Goal: Task Accomplishment & Management: Manage account settings

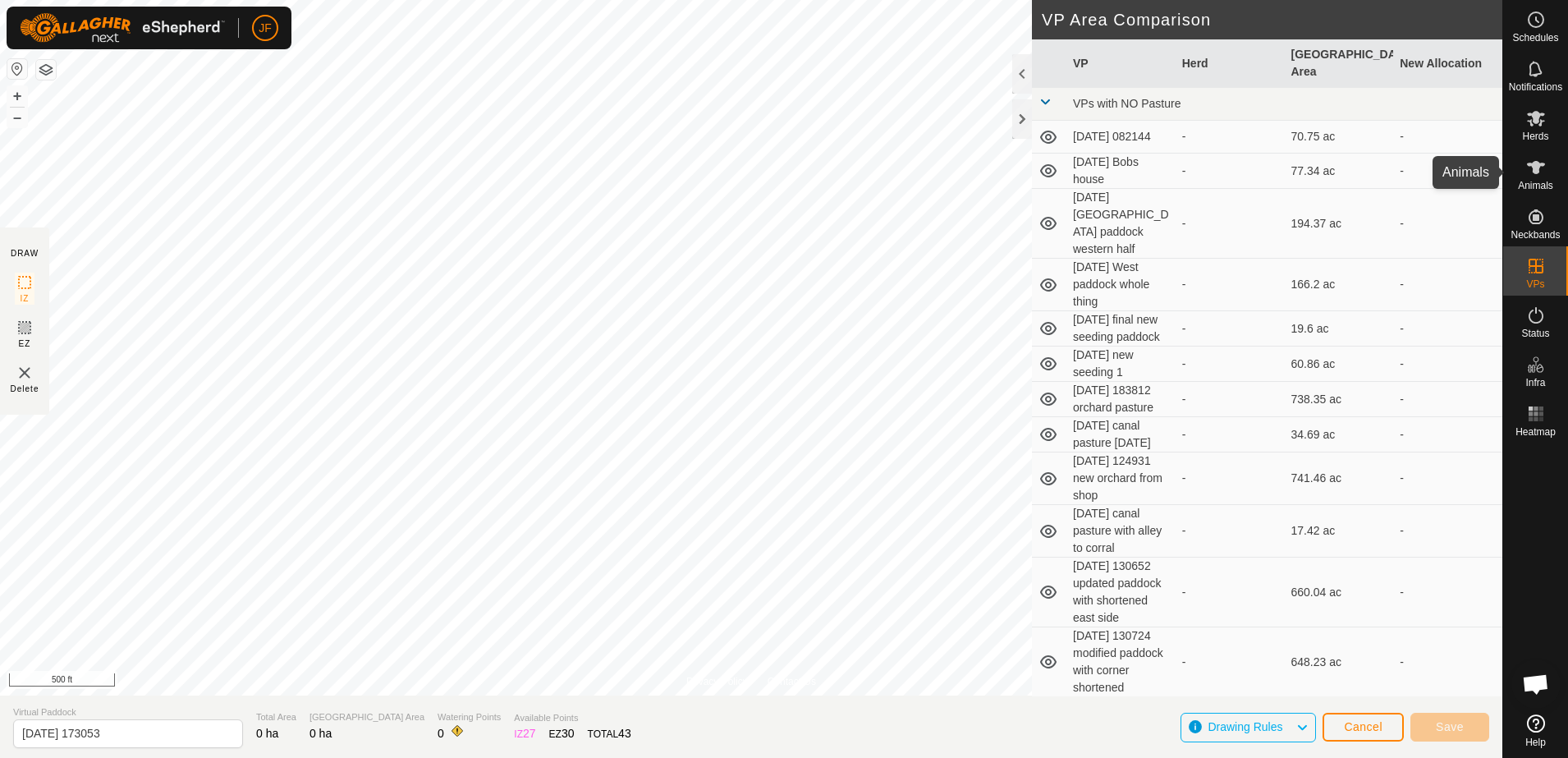
click at [1543, 178] on es-animals-svg-icon at bounding box center [1537, 168] width 30 height 26
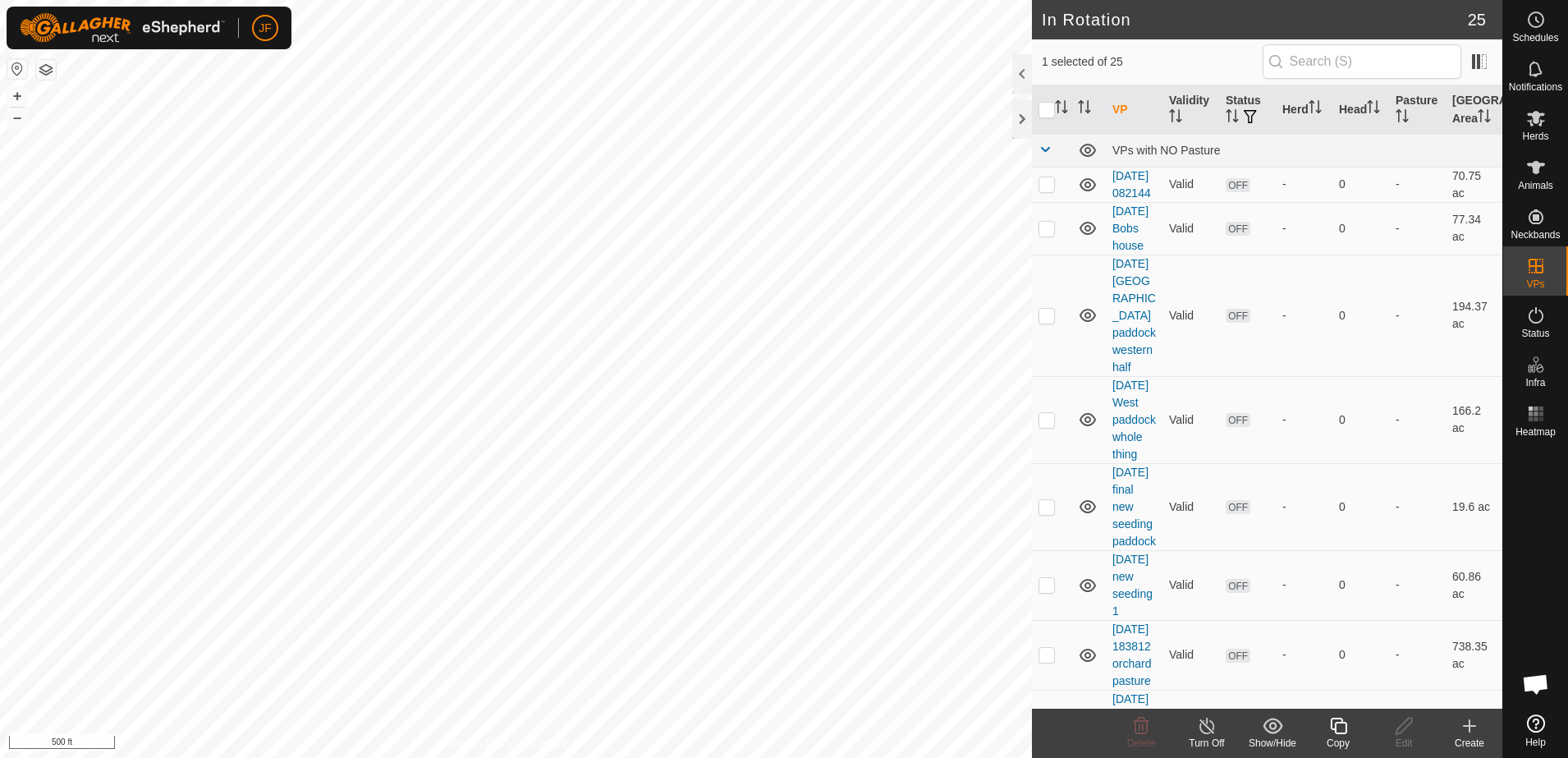
checkbox input "true"
checkbox input "false"
click at [1534, 132] on span "Herds" at bounding box center [1536, 136] width 26 height 10
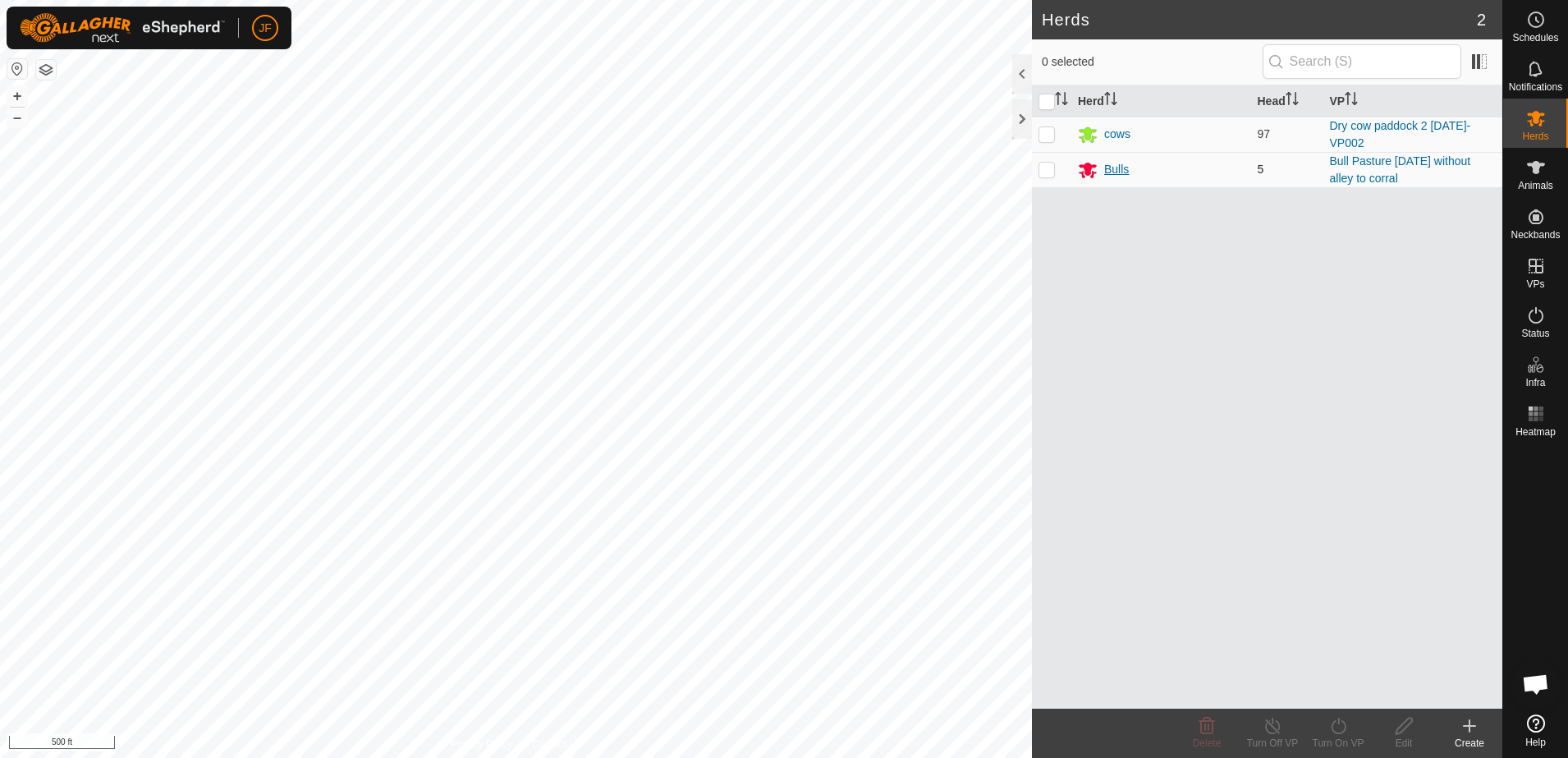
click at [1157, 179] on div "Bulls" at bounding box center [1162, 170] width 167 height 20
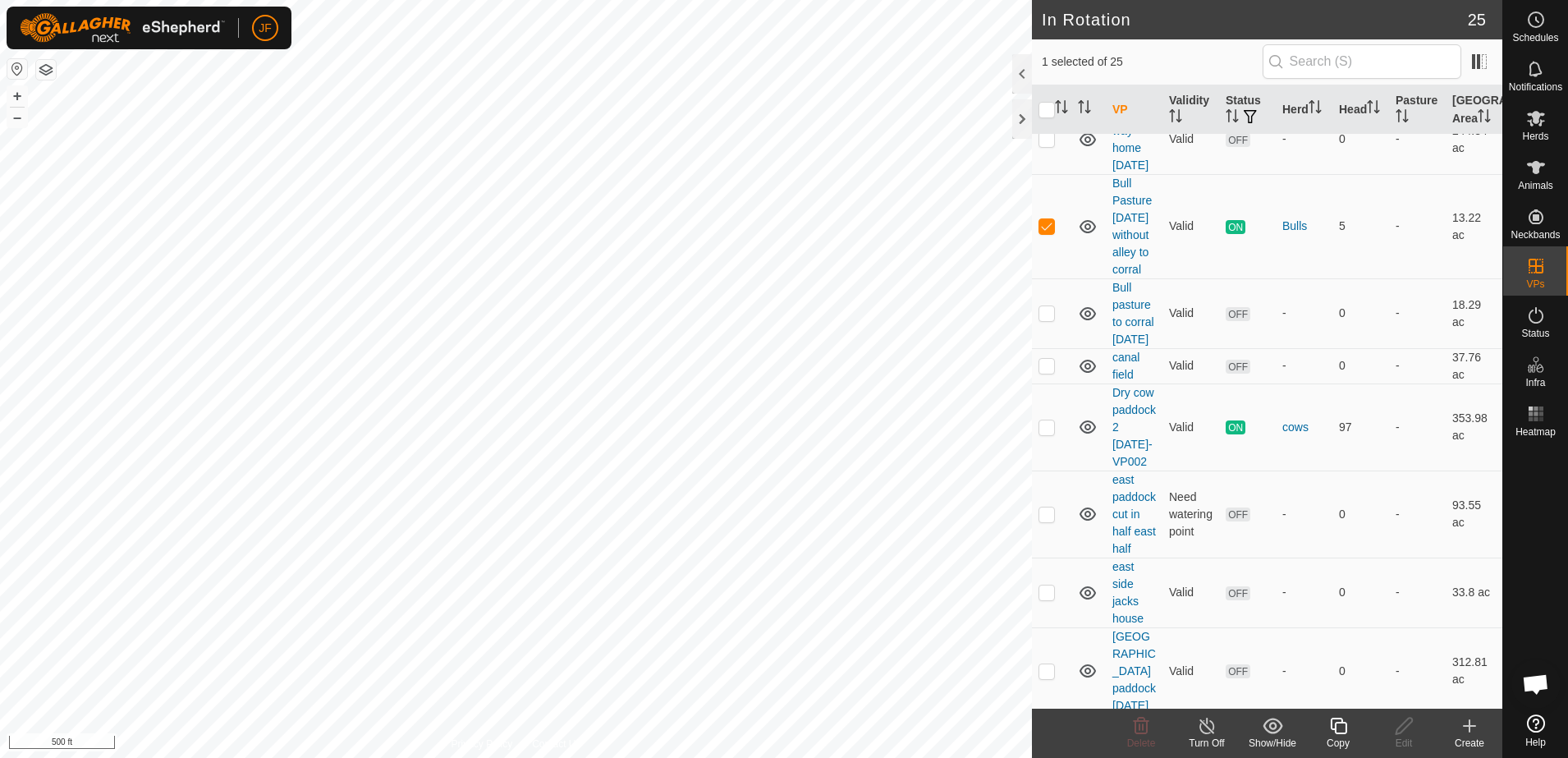
scroll to position [1328, 0]
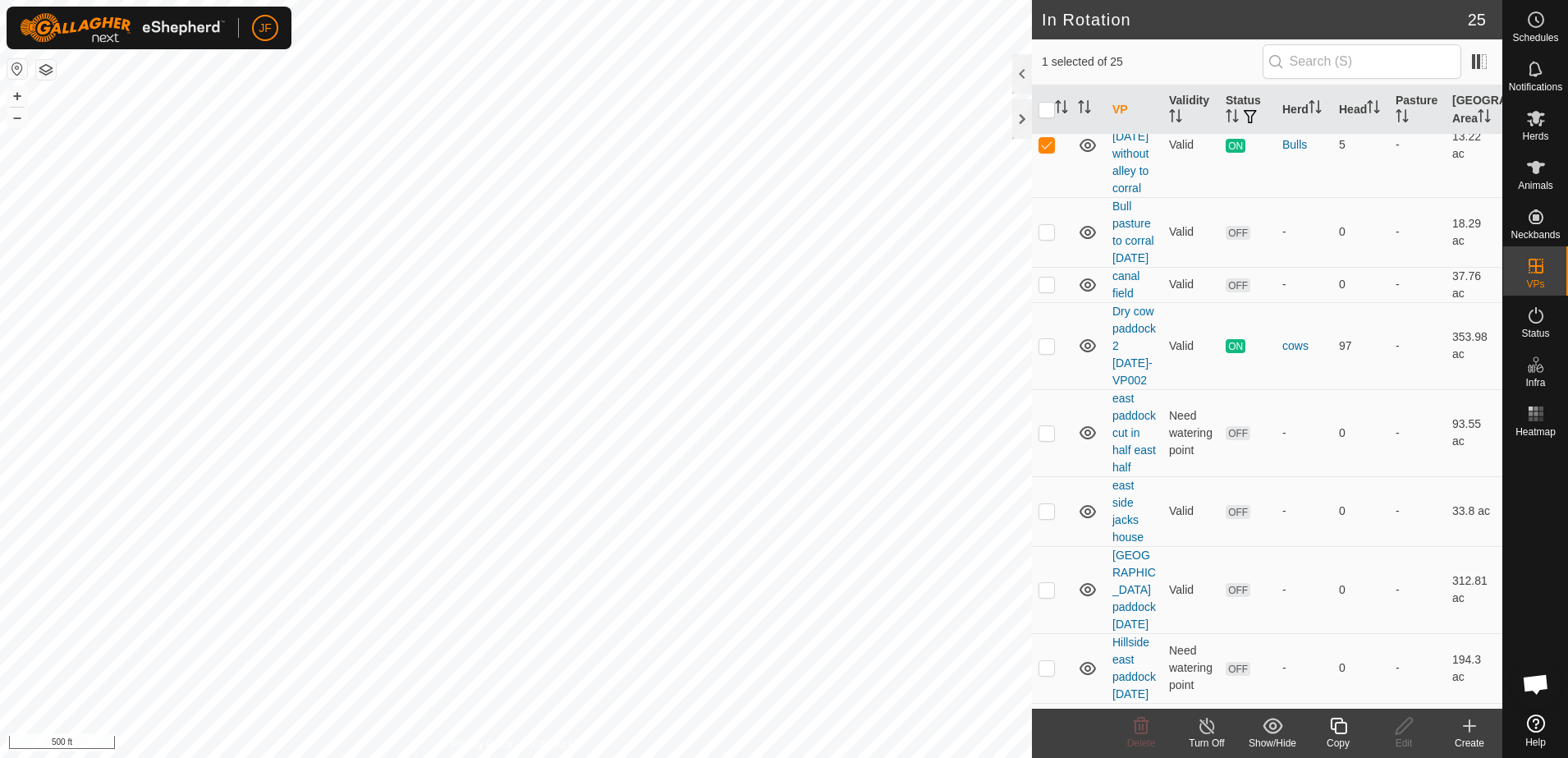
click at [1338, 723] on icon at bounding box center [1338, 727] width 17 height 17
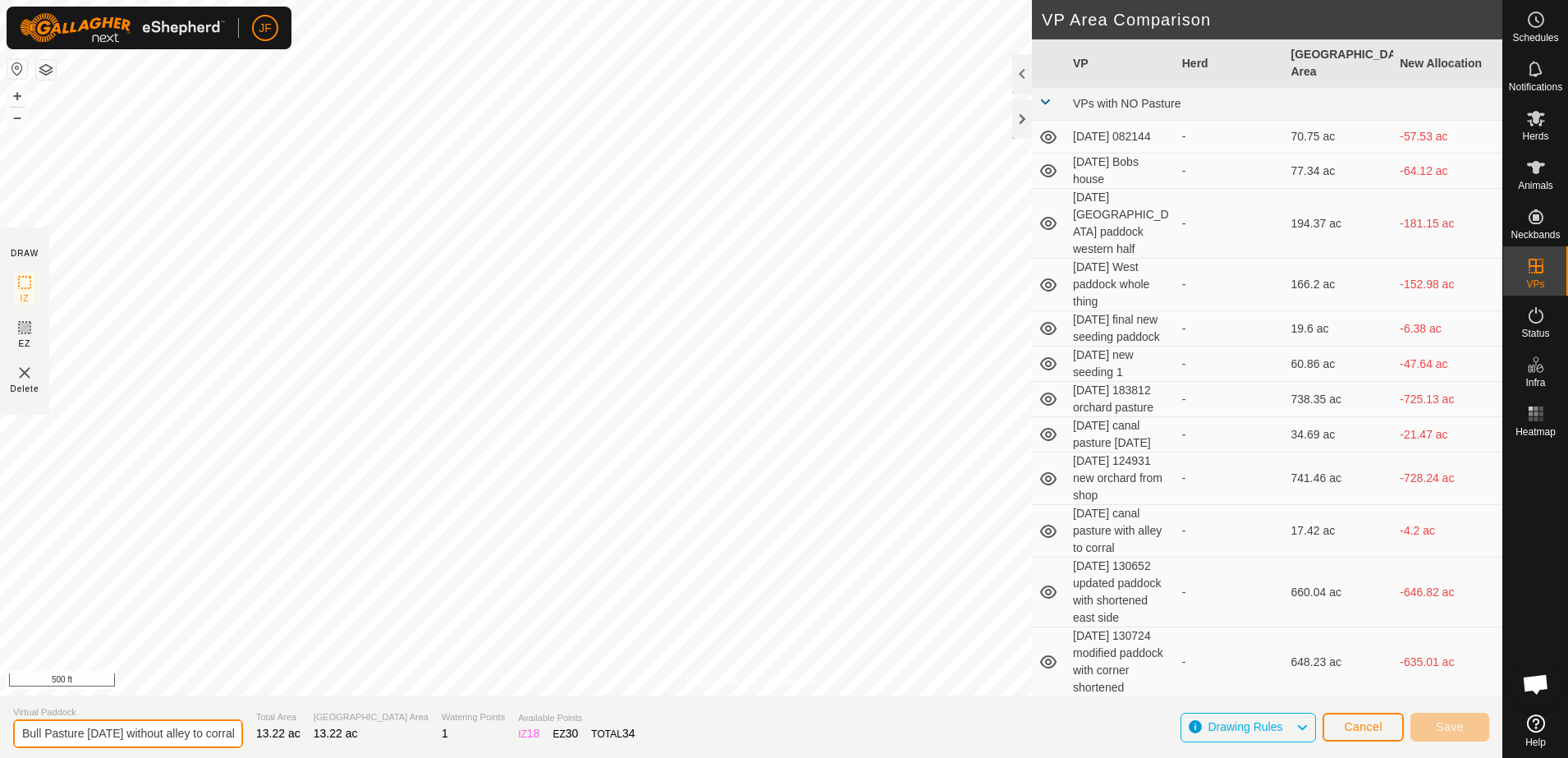
click at [20, 737] on input "Bull Pasture 5-21-25 without alley to corral-VP001" at bounding box center [128, 734] width 230 height 29
type input "Updated Bull Pasture 9-21-25"
click at [1447, 724] on span "Save" at bounding box center [1450, 727] width 28 height 13
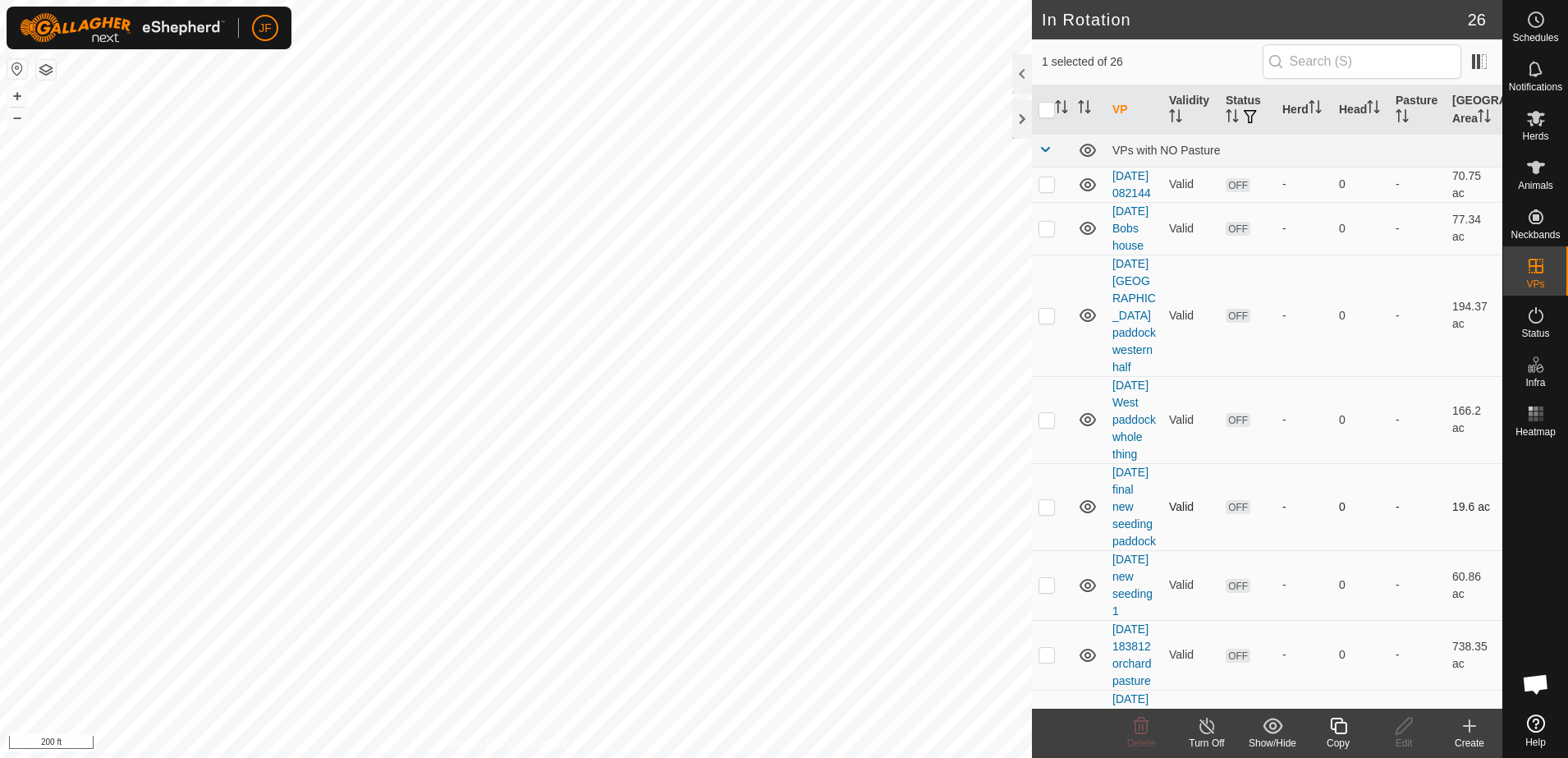
checkbox input "false"
checkbox input "true"
checkbox input "false"
click at [1537, 123] on icon at bounding box center [1537, 118] width 18 height 16
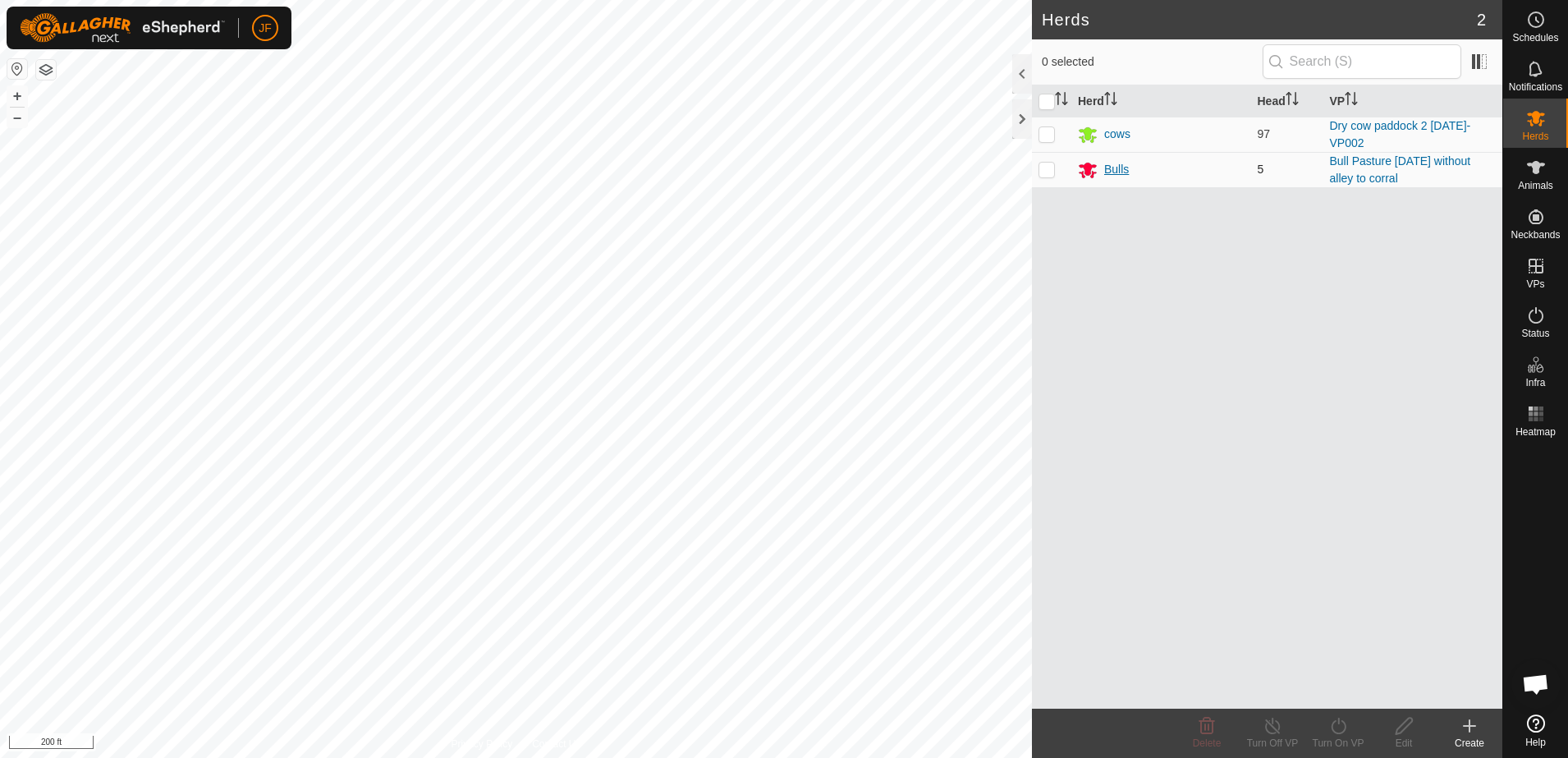
click at [1113, 161] on div "Bulls" at bounding box center [1117, 169] width 25 height 17
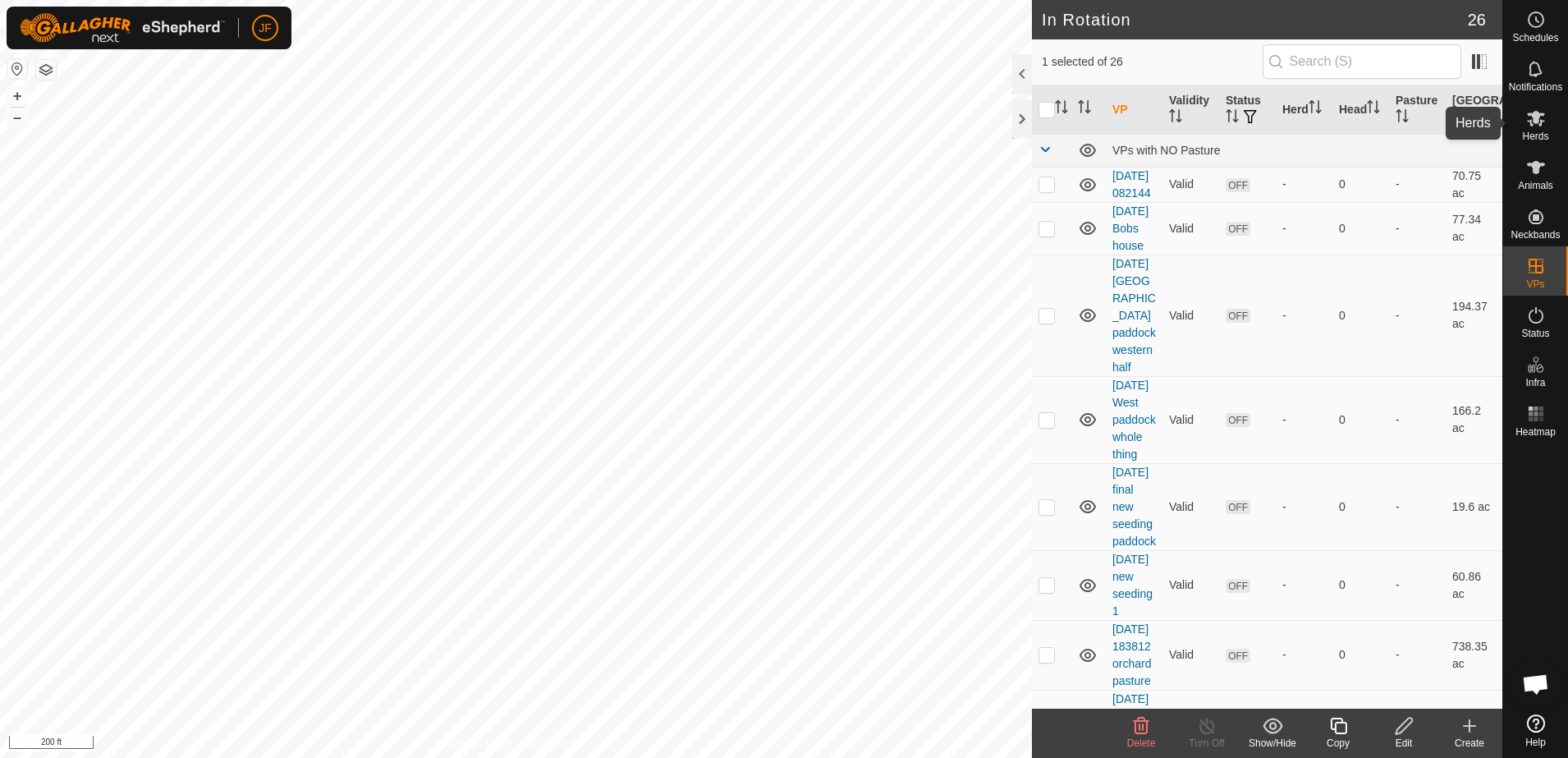
click at [1539, 121] on icon at bounding box center [1537, 118] width 20 height 20
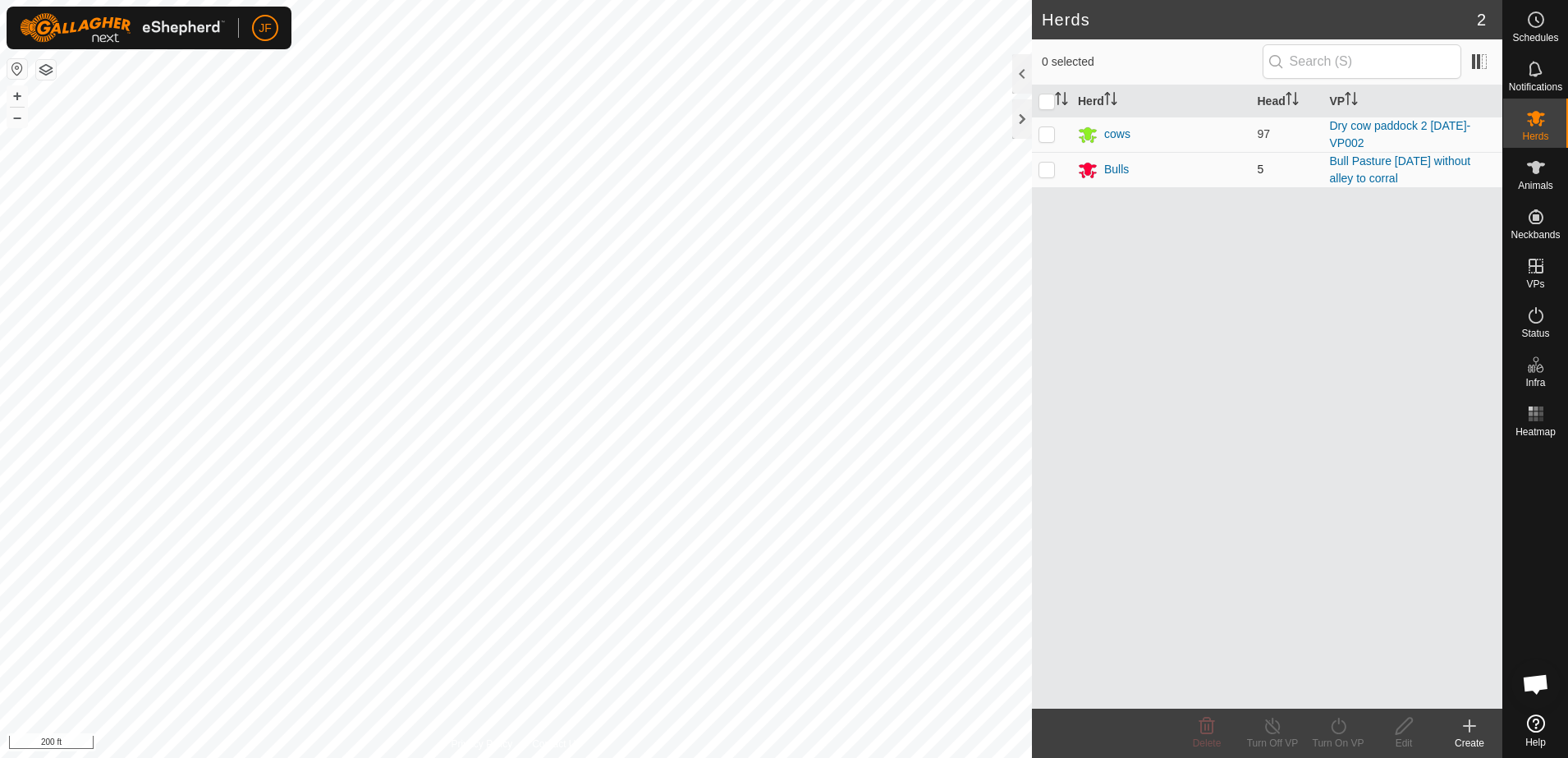
click at [1043, 169] on p-checkbox at bounding box center [1047, 169] width 17 height 13
checkbox input "true"
click at [1338, 725] on icon at bounding box center [1338, 727] width 21 height 20
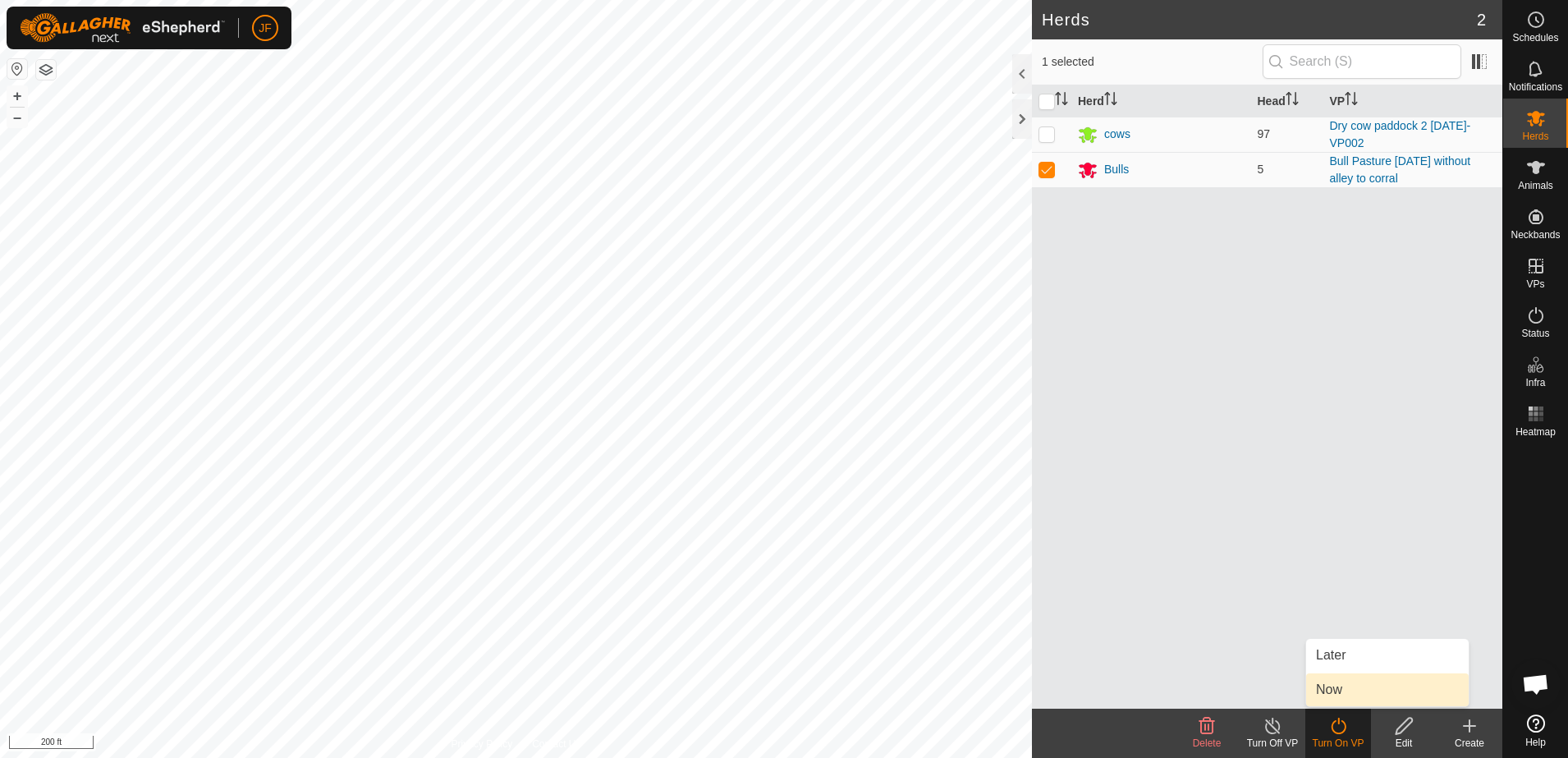
click at [1334, 690] on link "Now" at bounding box center [1387, 690] width 163 height 33
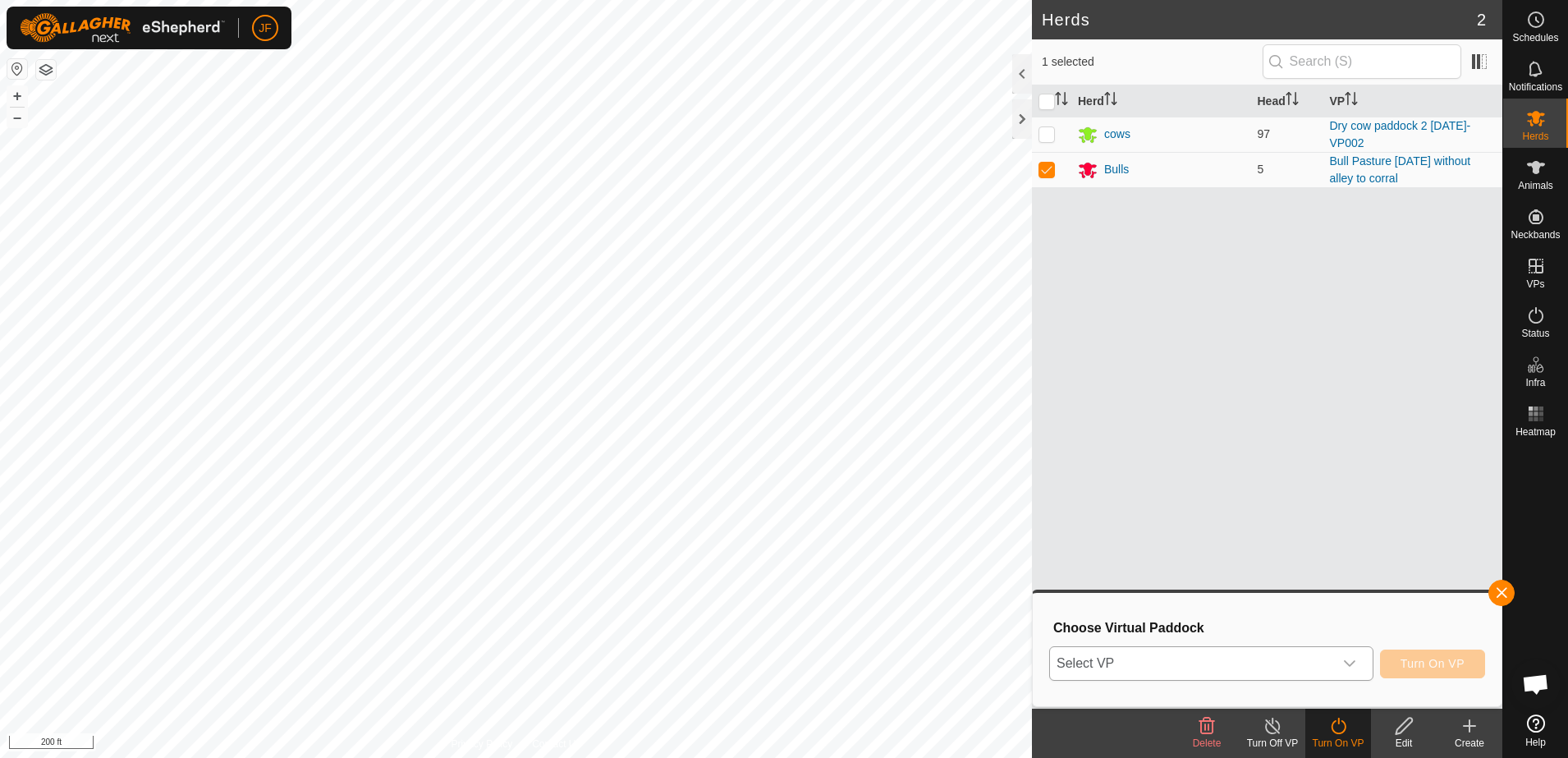
click at [1352, 664] on icon "dropdown trigger" at bounding box center [1350, 664] width 13 height 13
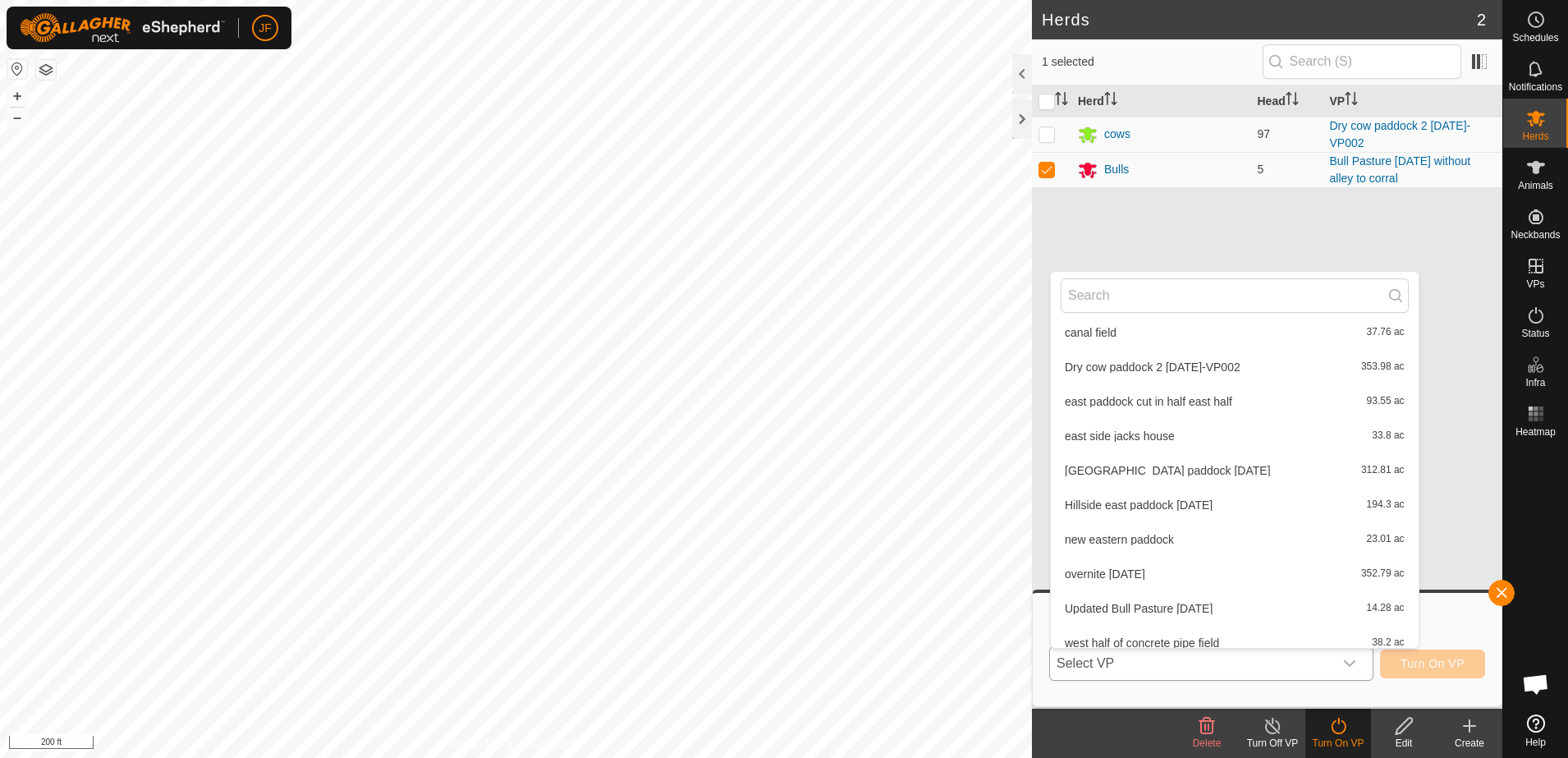
scroll to position [604, 0]
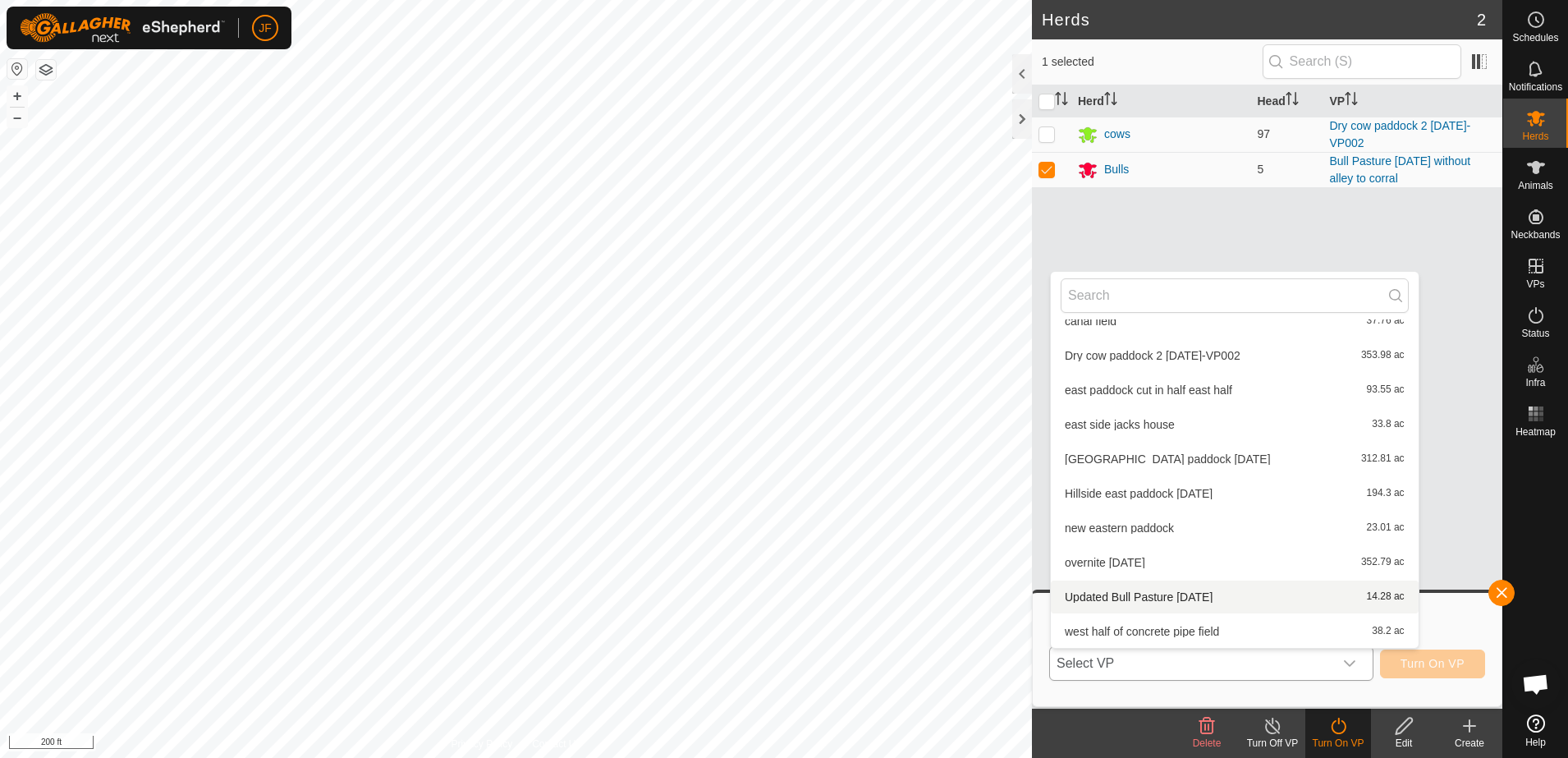
click at [1171, 593] on li "Updated Bull Pasture 9-21-25 14.28 ac" at bounding box center [1234, 598] width 368 height 33
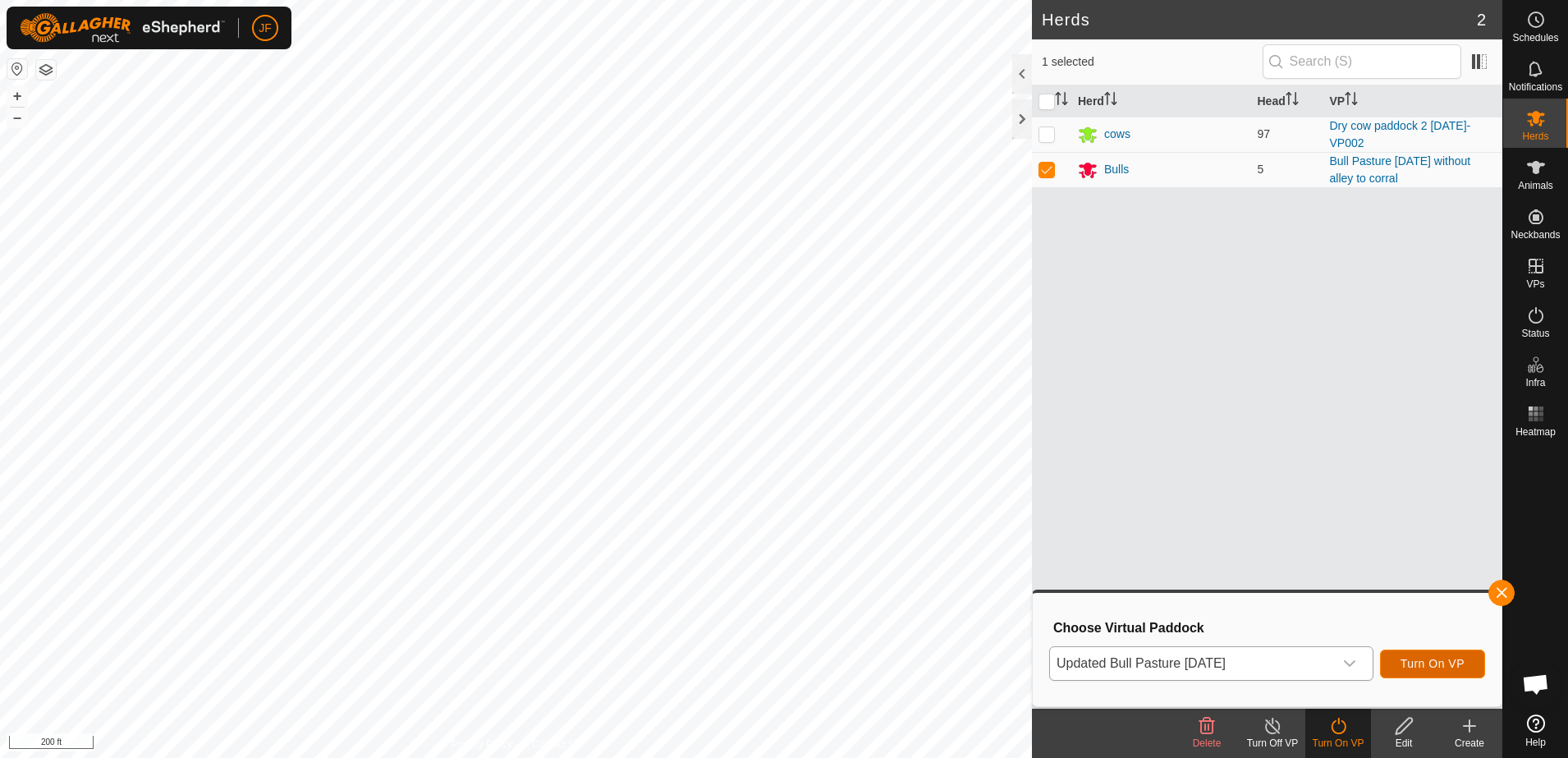
click at [1423, 664] on span "Turn On VP" at bounding box center [1433, 664] width 64 height 13
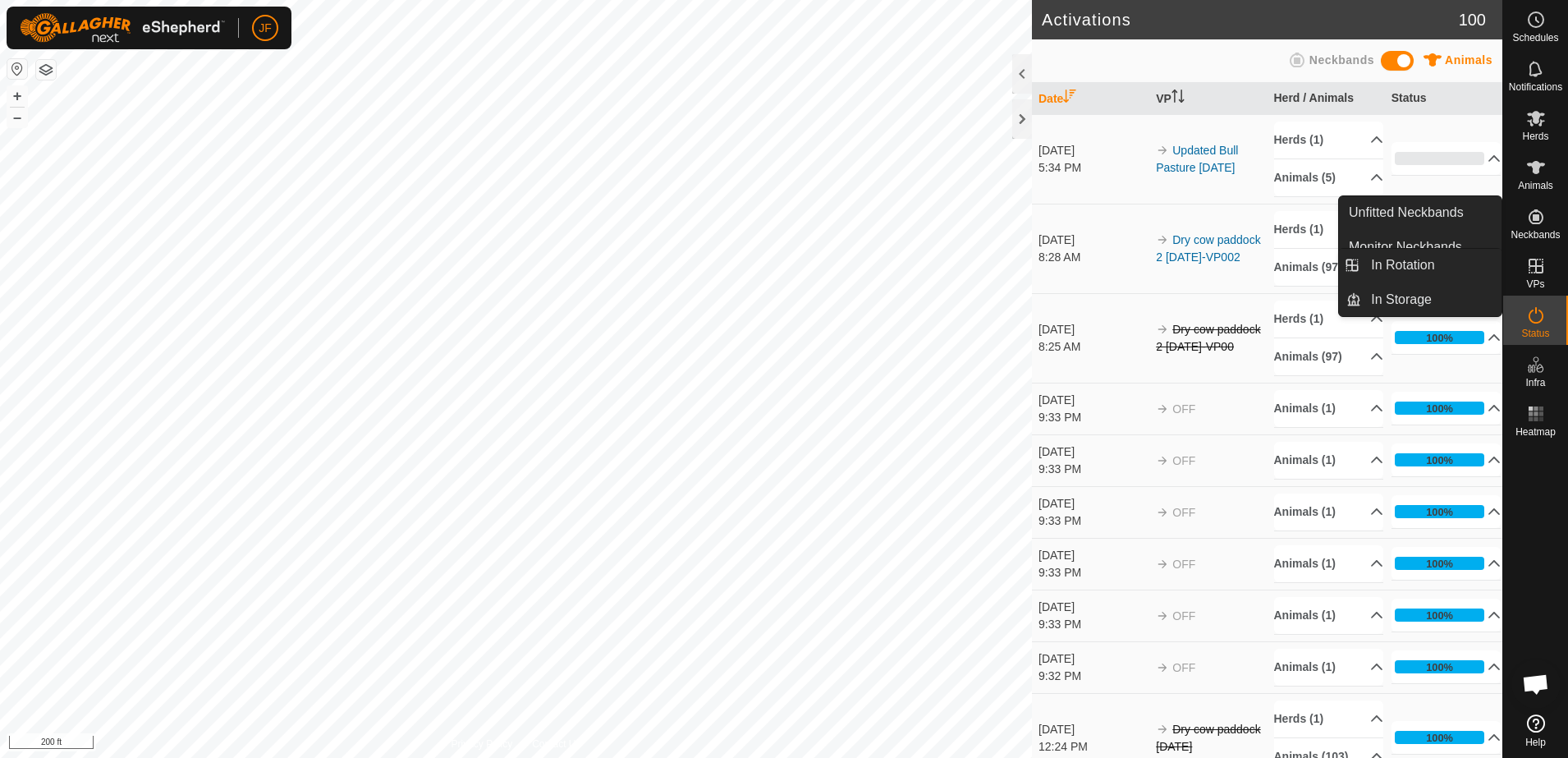
click at [1537, 277] on es-virtualpaddocks-svg-icon at bounding box center [1537, 266] width 30 height 26
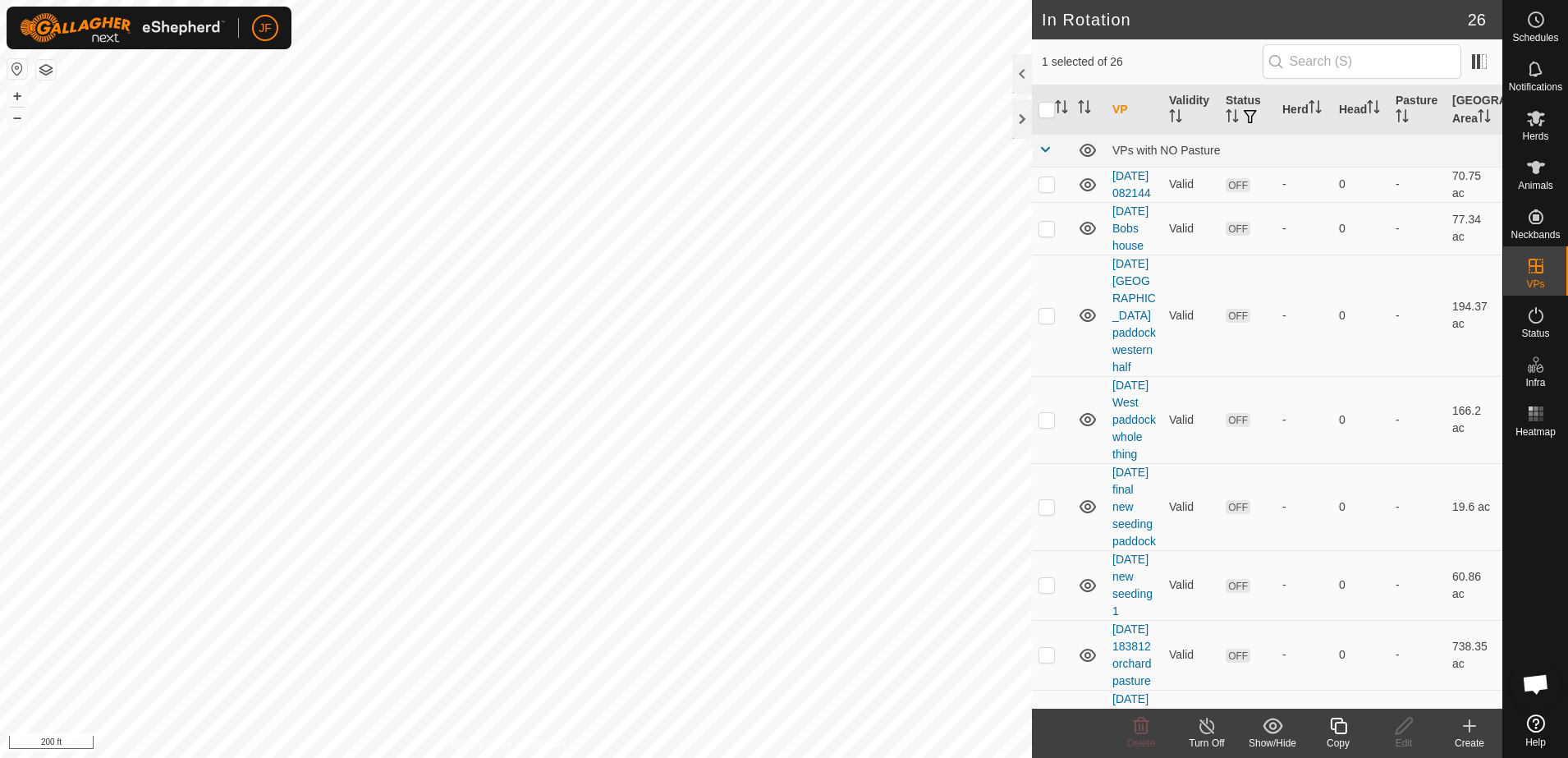
checkbox input "false"
checkbox input "true"
click at [1338, 722] on icon at bounding box center [1338, 727] width 17 height 17
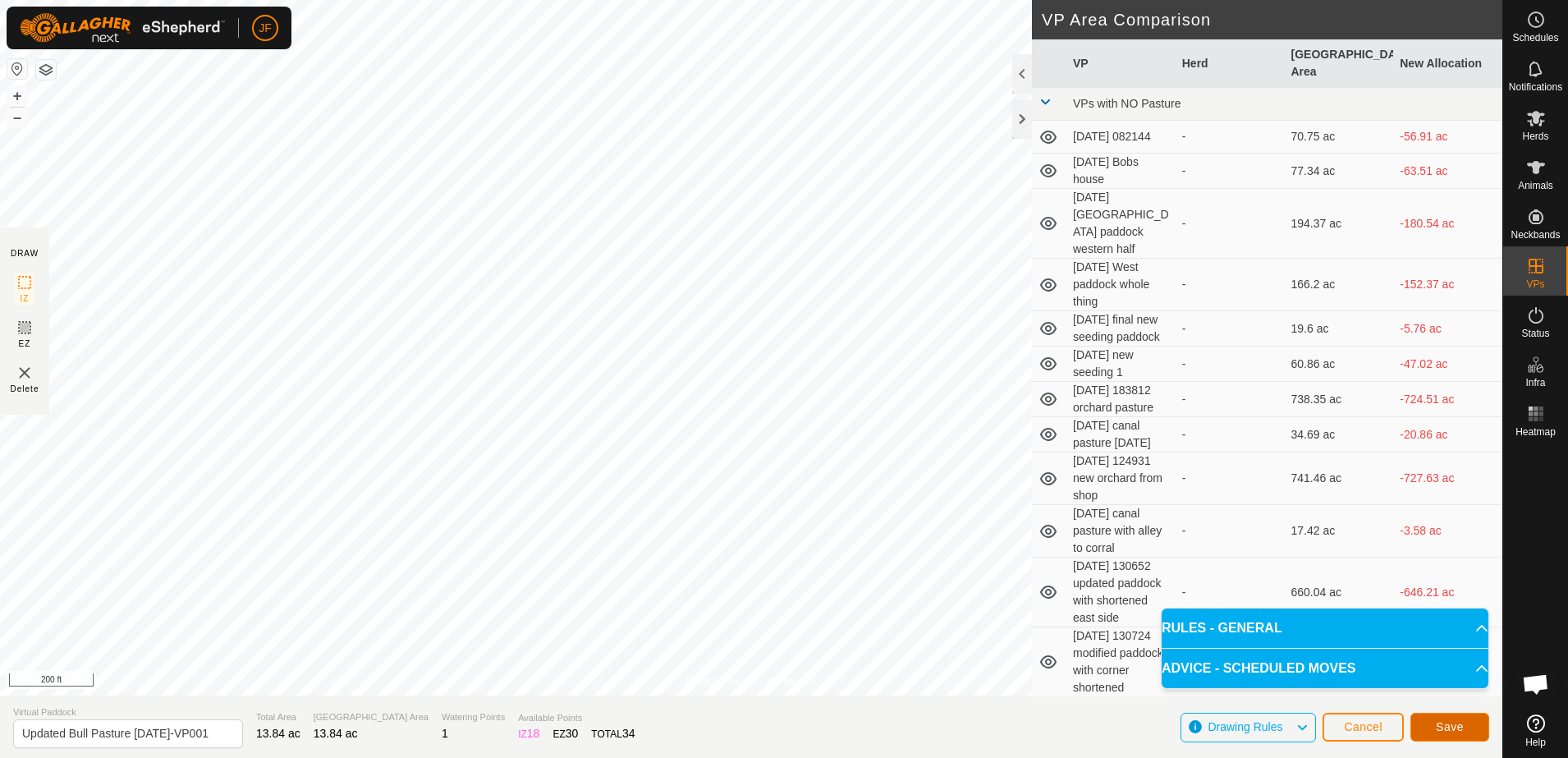
click at [1454, 728] on span "Save" at bounding box center [1450, 727] width 28 height 13
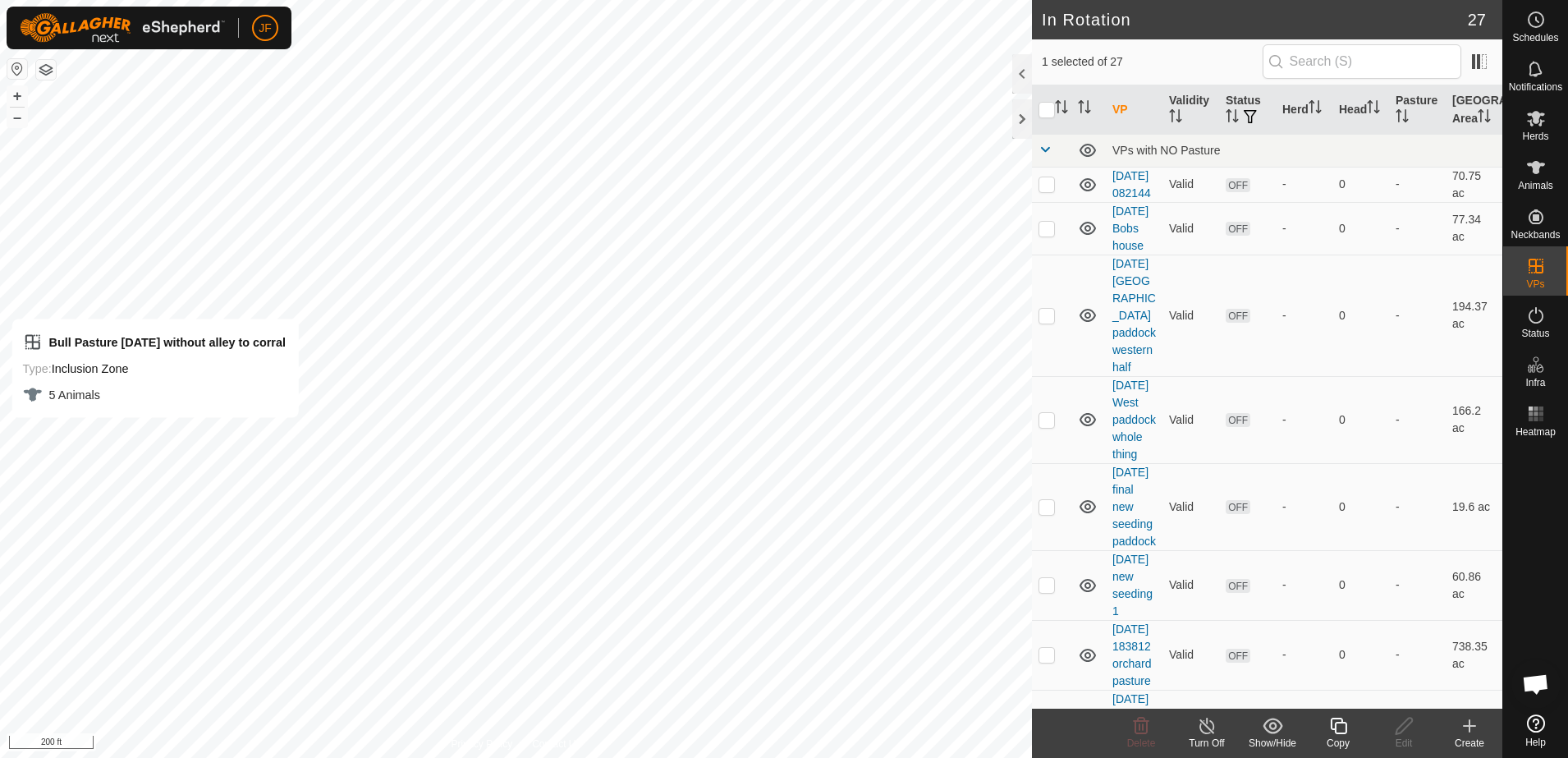
checkbox input "false"
checkbox input "true"
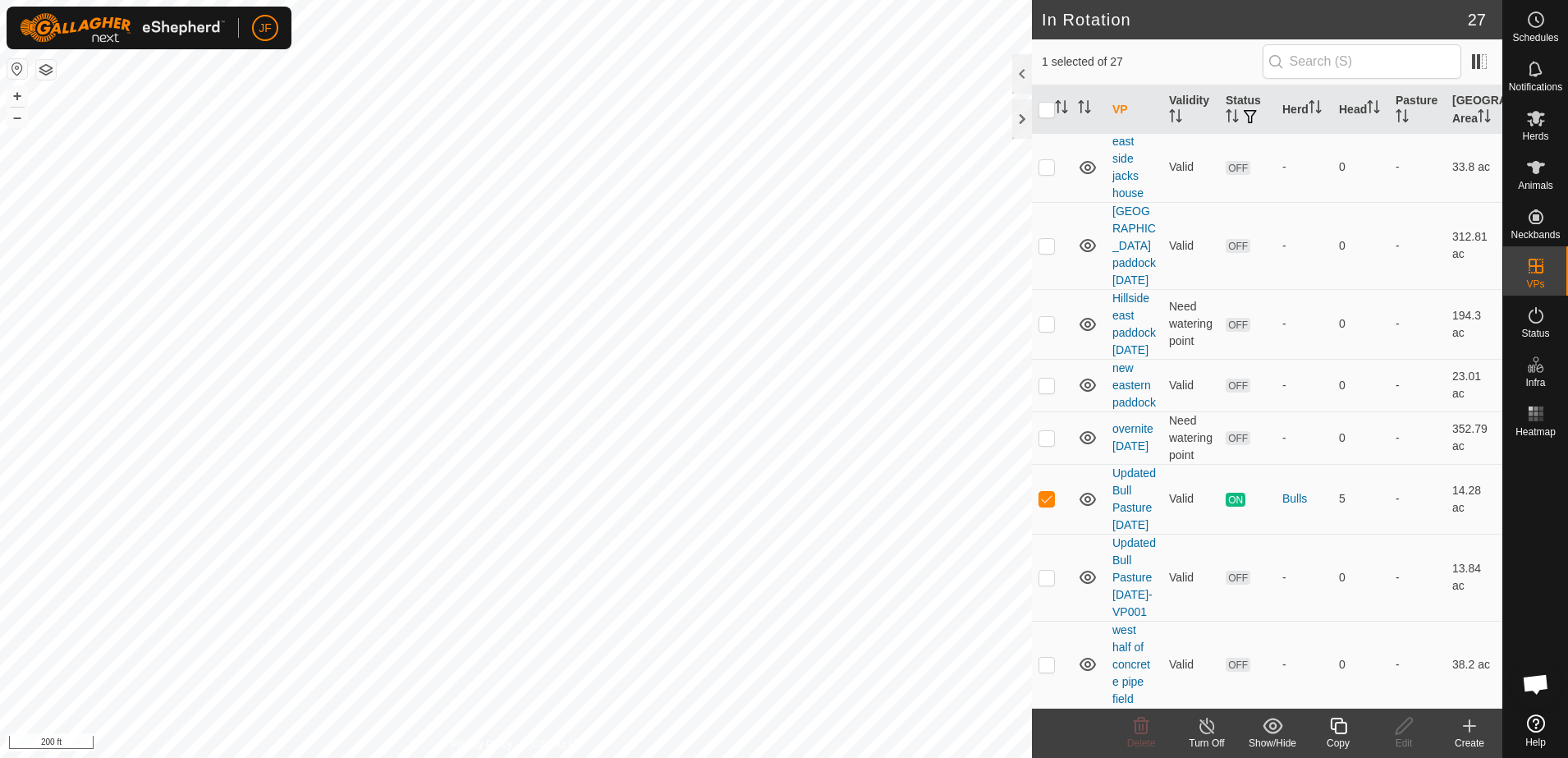
scroll to position [2017, 0]
click at [1045, 571] on p-checkbox at bounding box center [1047, 578] width 17 height 13
checkbox input "true"
click at [1539, 115] on icon at bounding box center [1537, 118] width 18 height 16
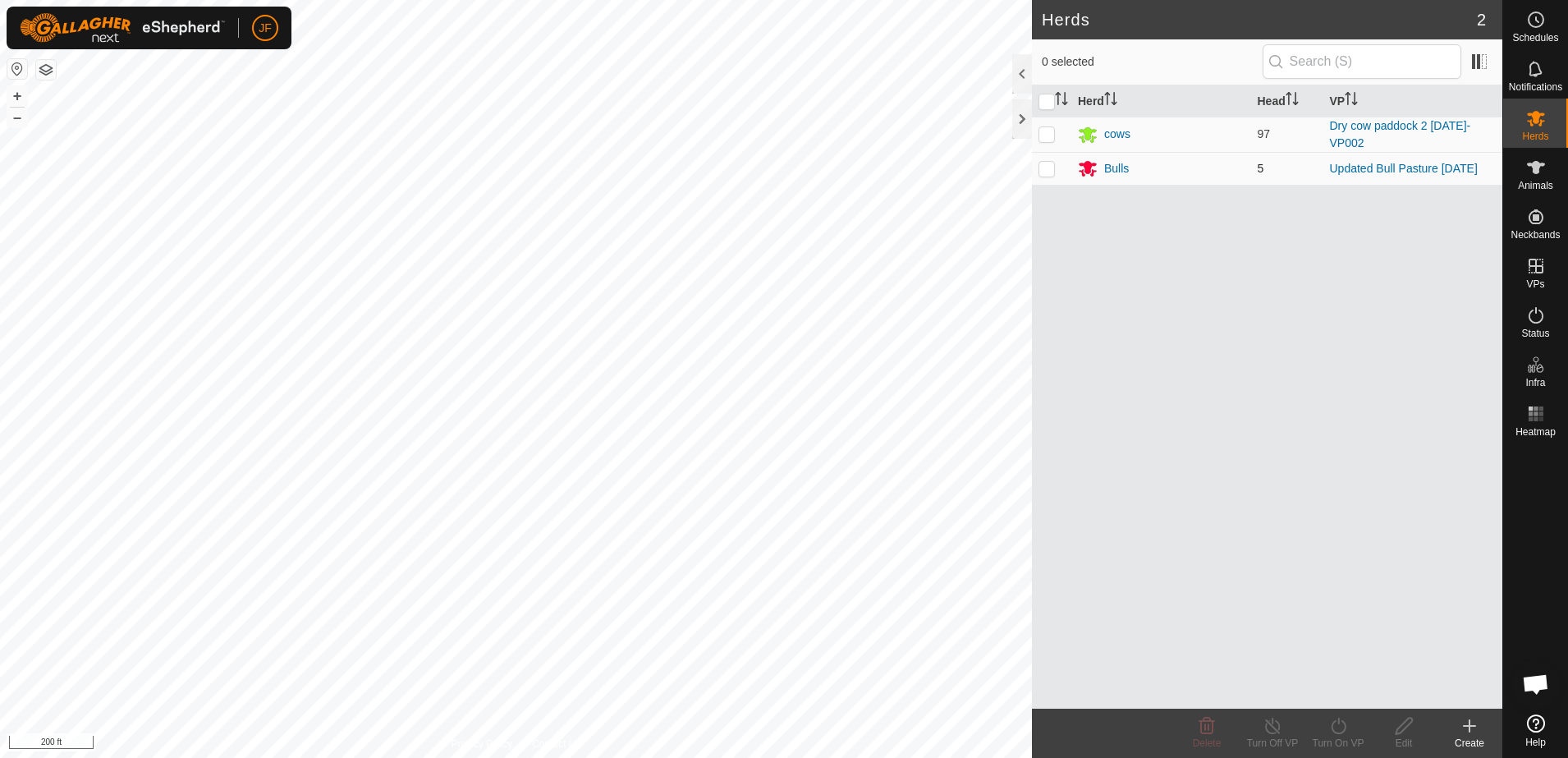
click at [1042, 173] on p-checkbox at bounding box center [1047, 169] width 17 height 13
checkbox input "true"
click at [1339, 724] on icon at bounding box center [1338, 727] width 15 height 17
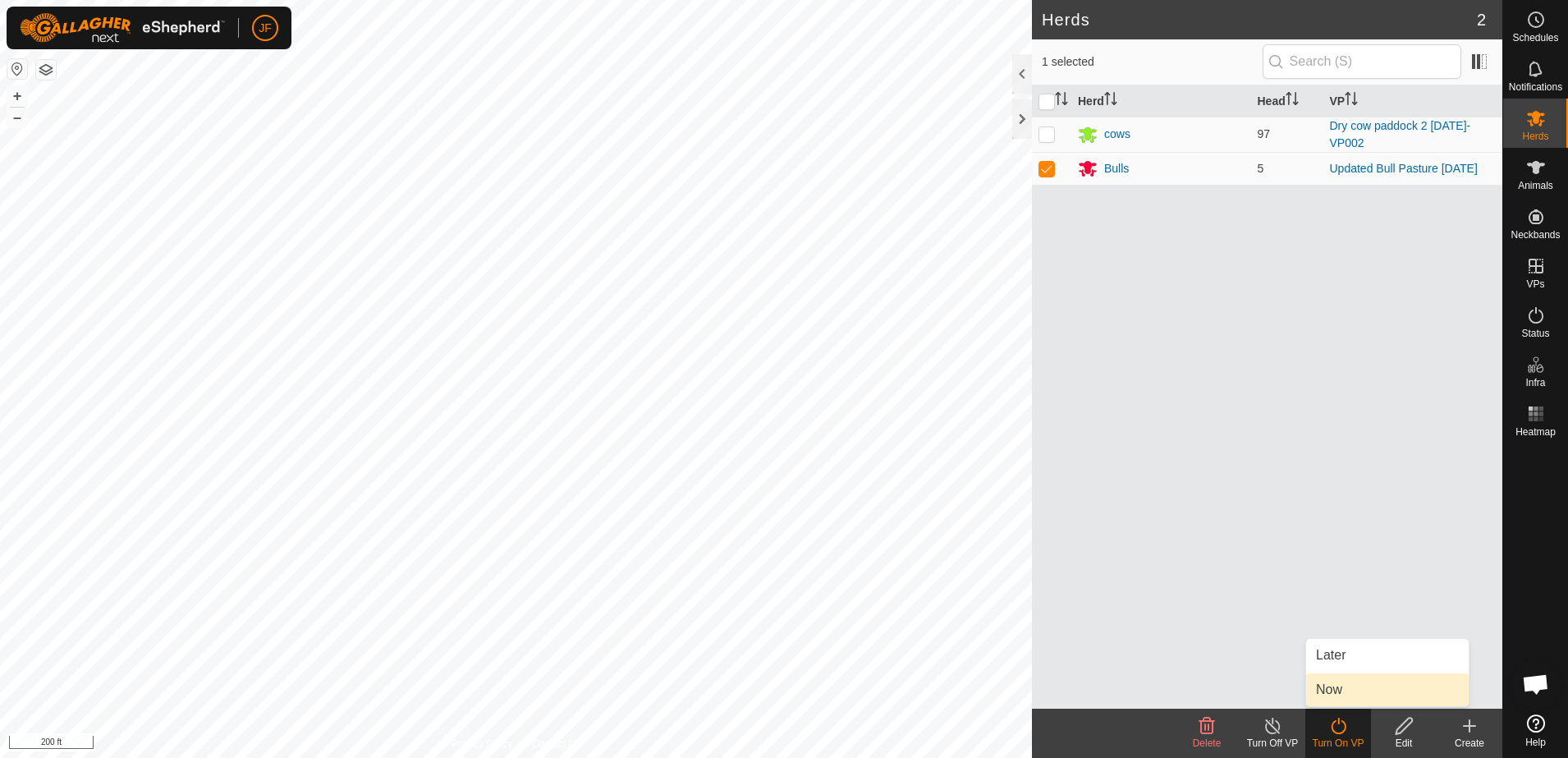
click at [1328, 689] on link "Now" at bounding box center [1387, 690] width 163 height 33
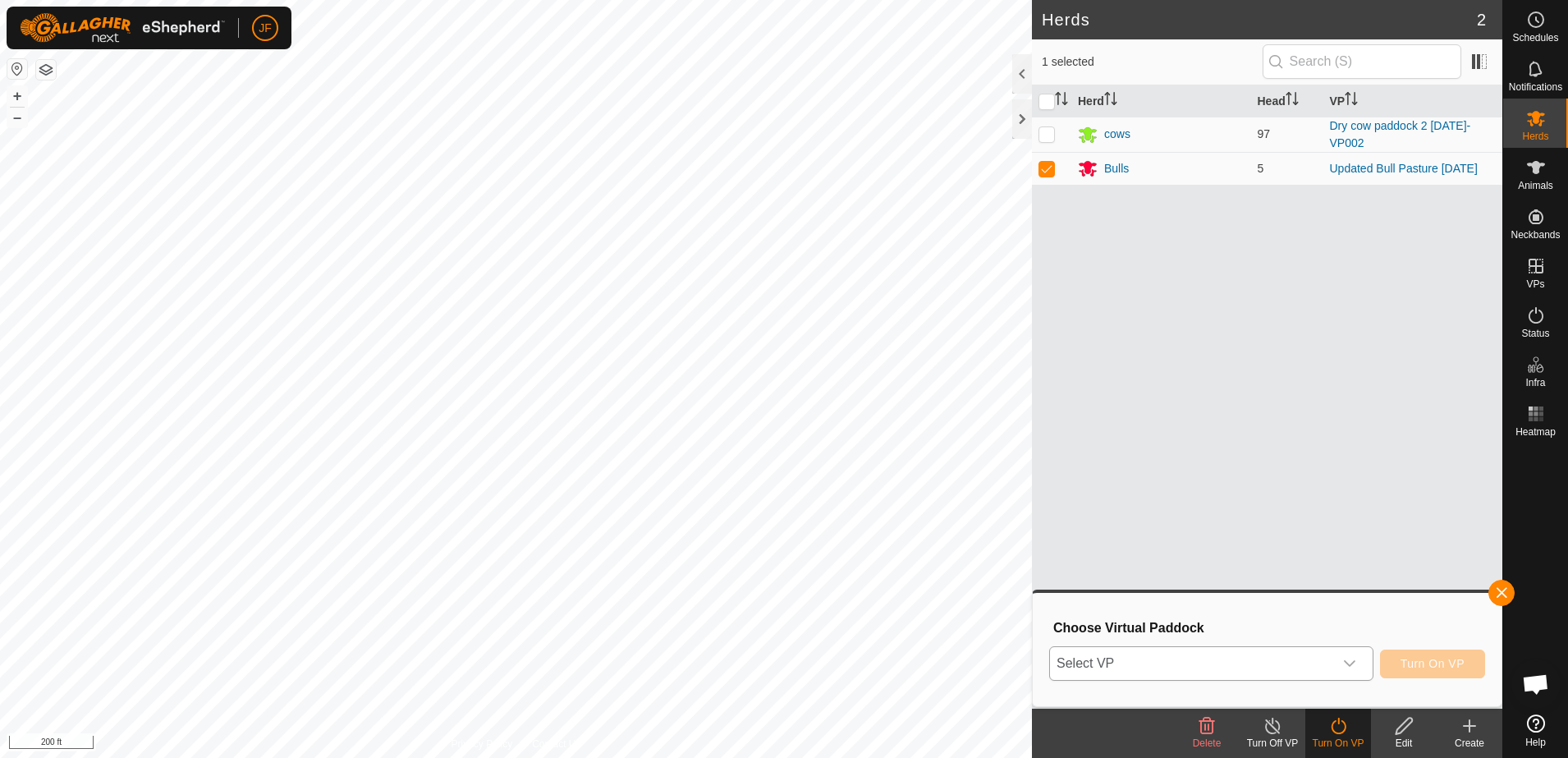
click at [1350, 665] on icon "dropdown trigger" at bounding box center [1350, 664] width 13 height 13
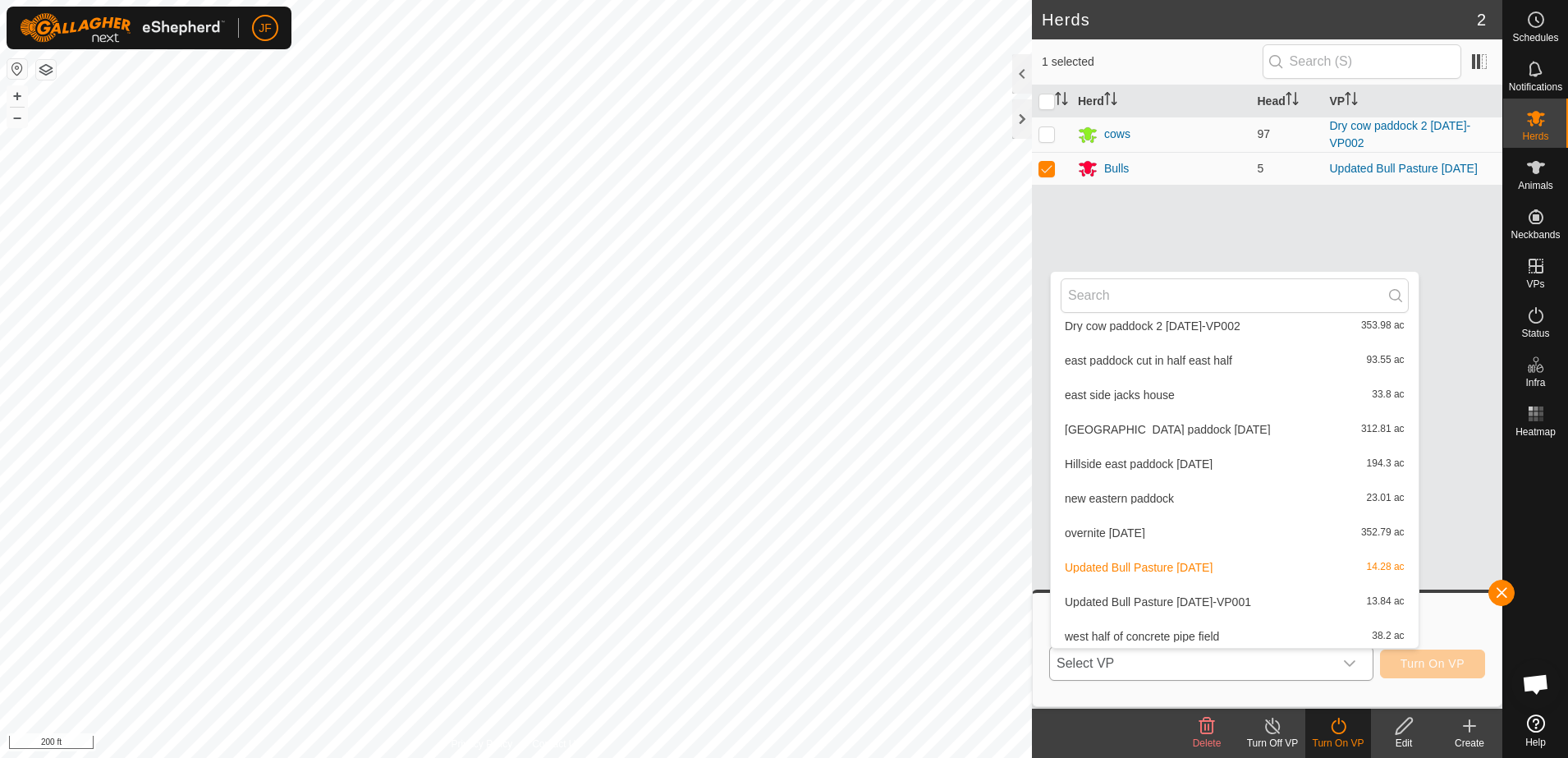
scroll to position [639, 0]
click at [1228, 600] on li "Updated Bull Pasture 9-21-25-VP001 13.84 ac" at bounding box center [1234, 598] width 368 height 33
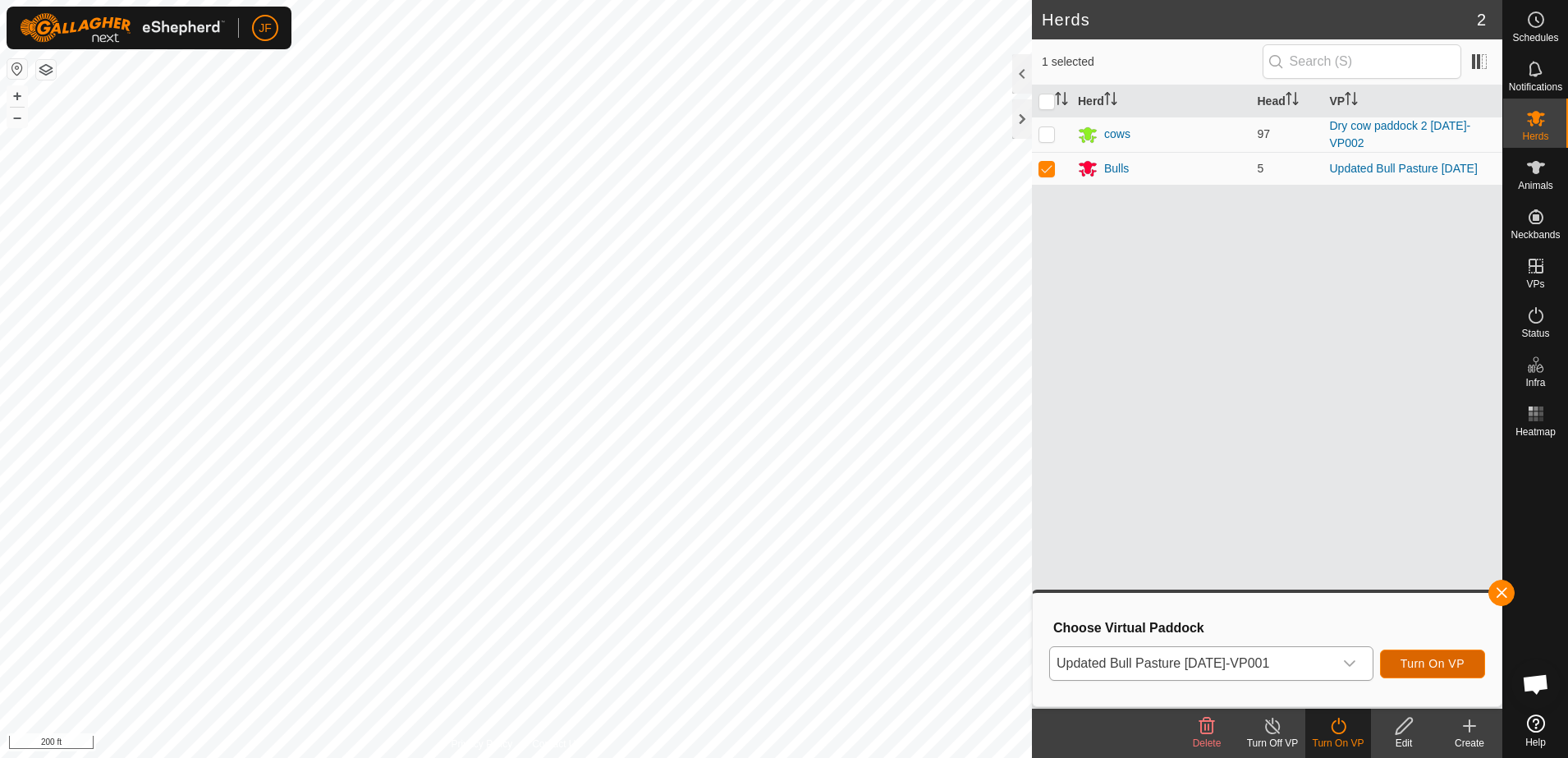
click at [1441, 656] on button "Turn On VP" at bounding box center [1433, 664] width 105 height 29
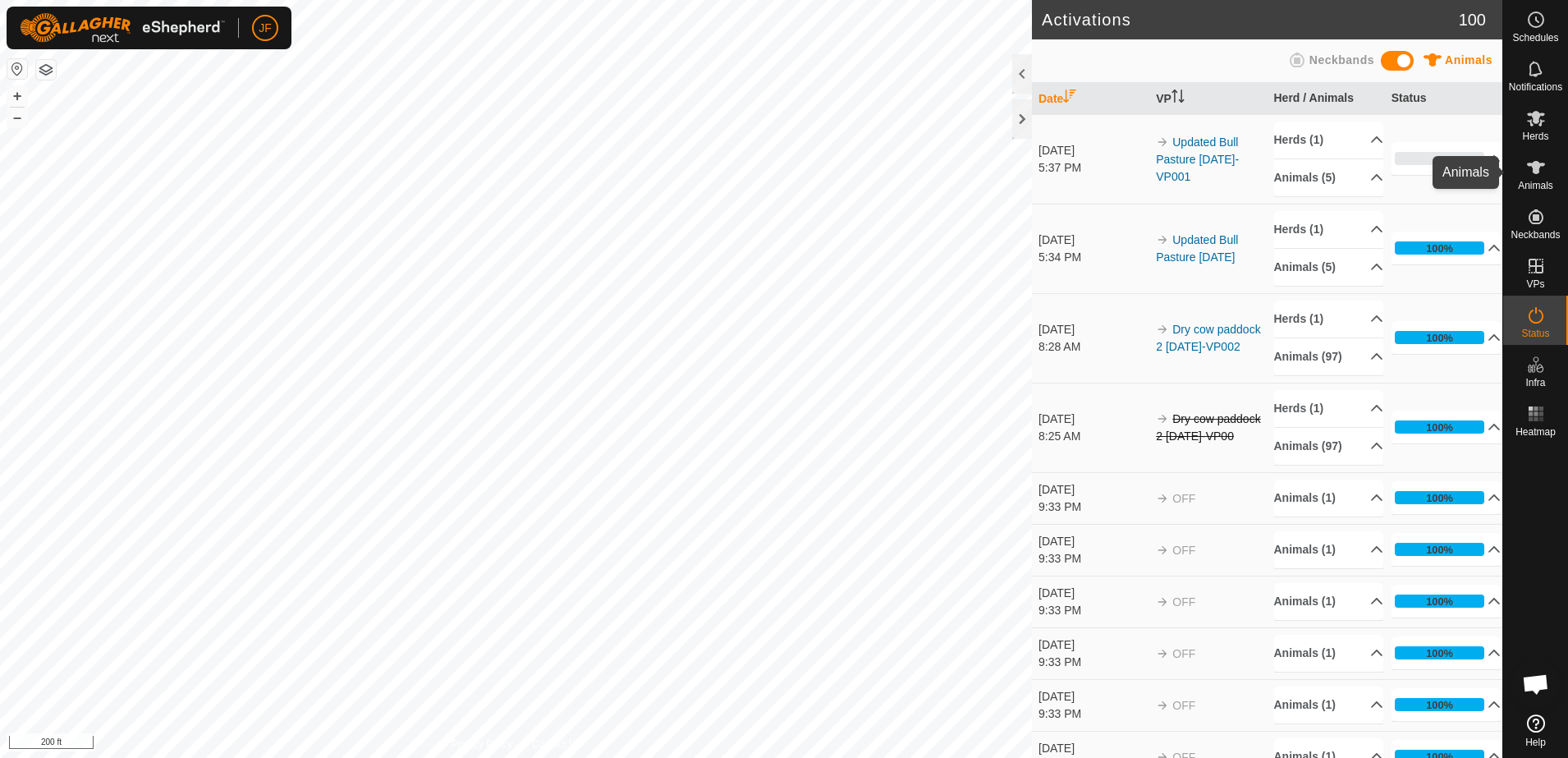
click at [1528, 162] on icon at bounding box center [1537, 168] width 20 height 20
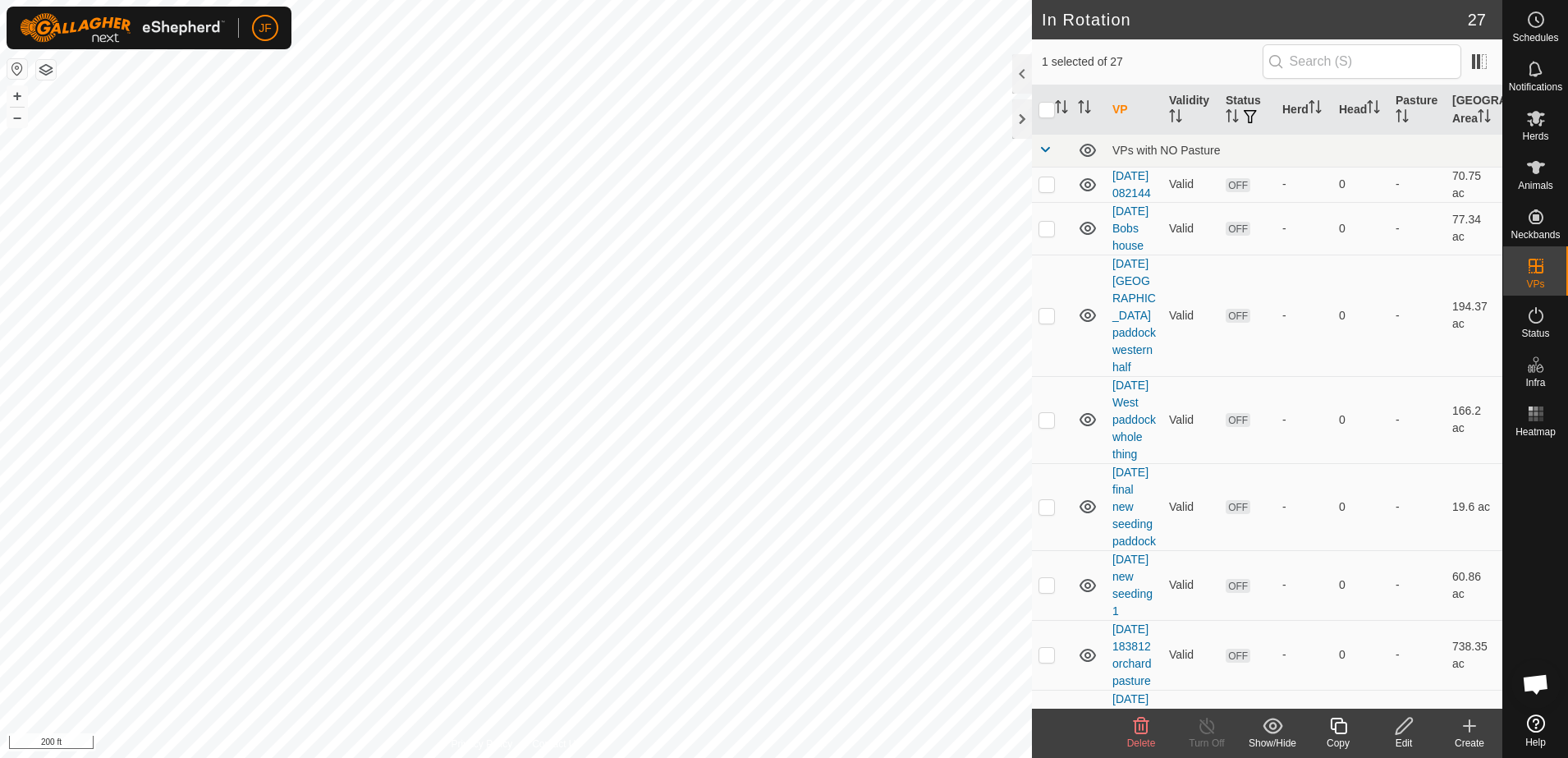
click at [1136, 734] on icon at bounding box center [1142, 727] width 16 height 17
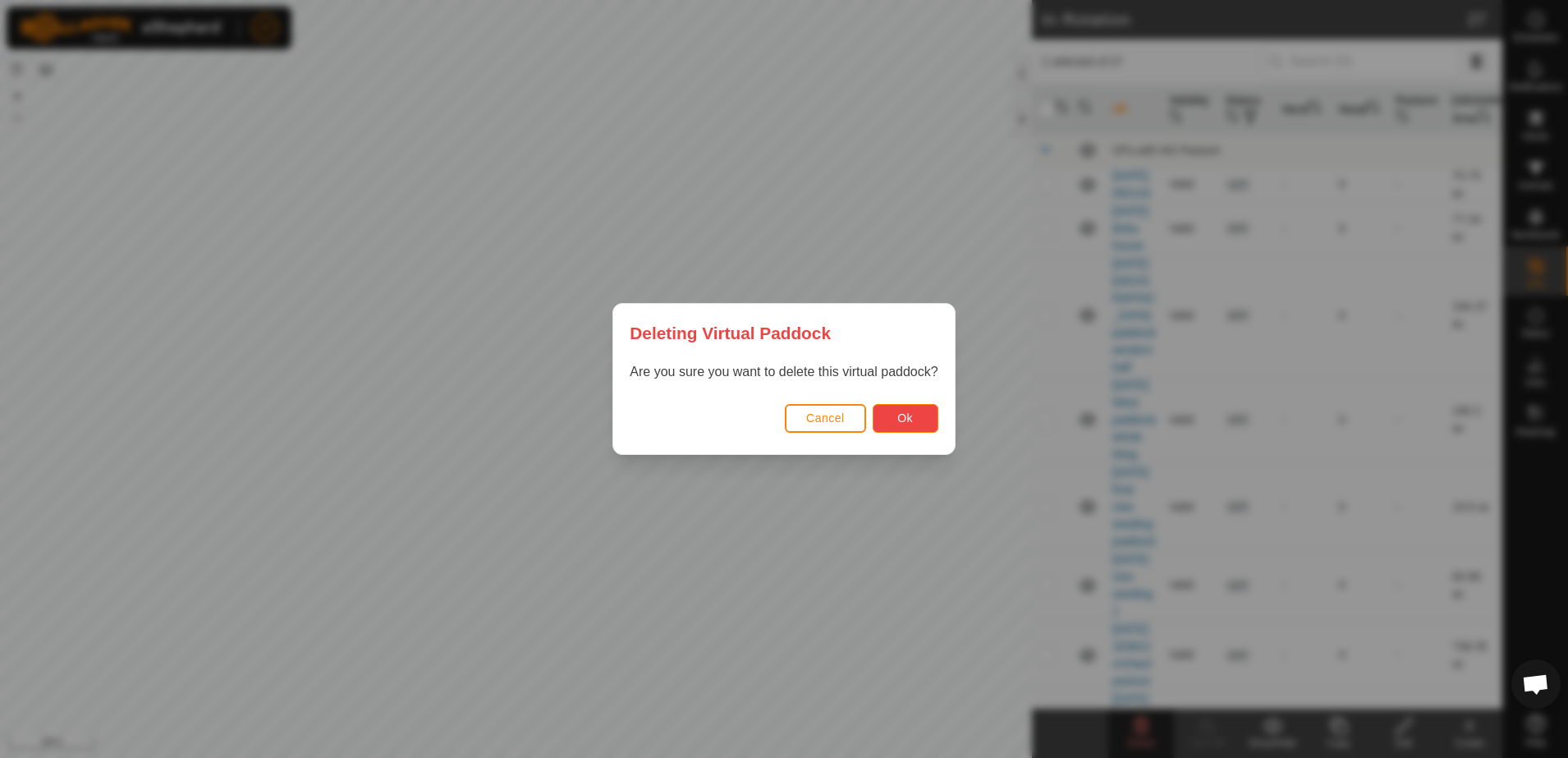
click at [907, 418] on span "Ok" at bounding box center [905, 418] width 16 height 13
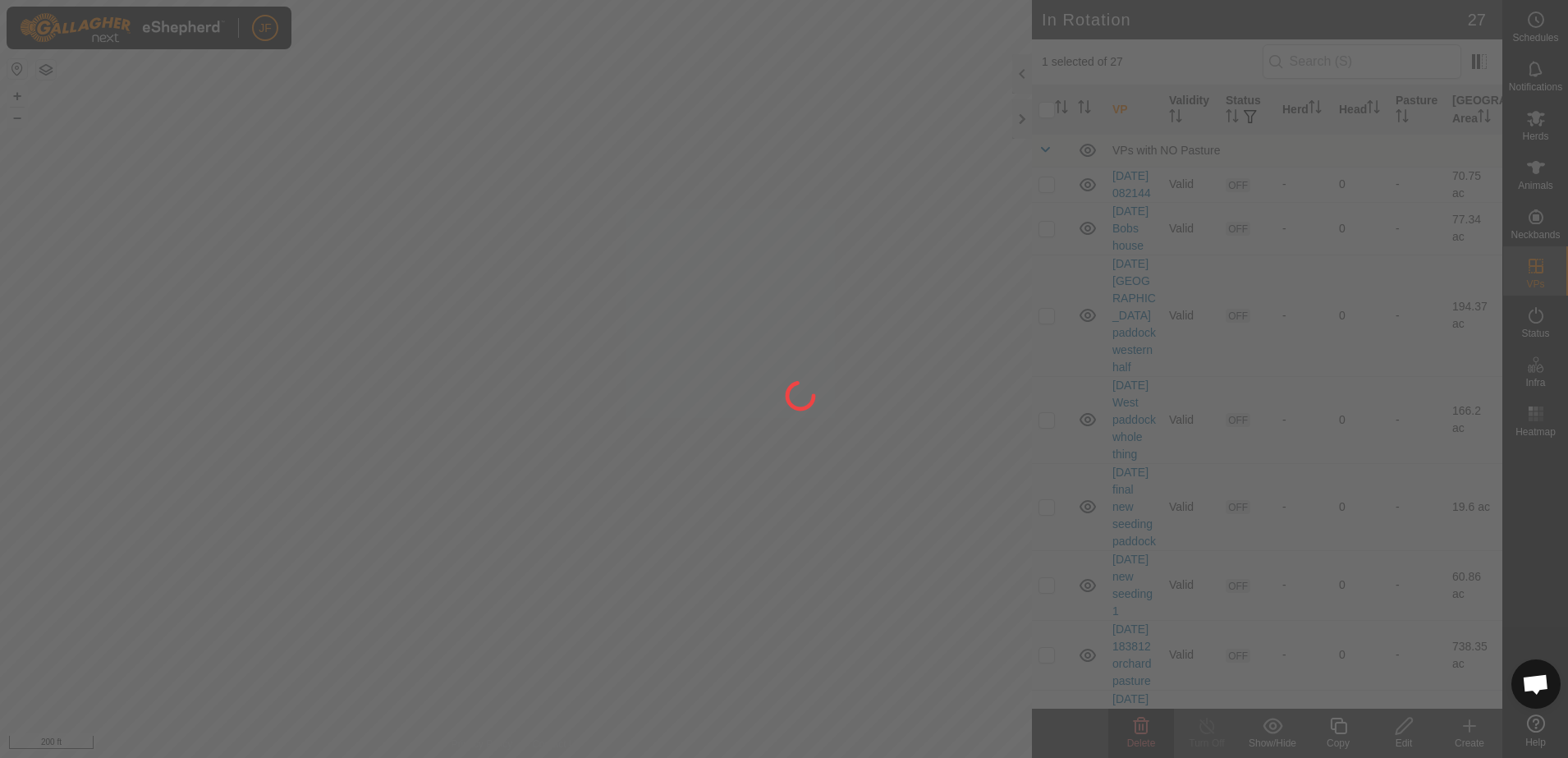
checkbox input "false"
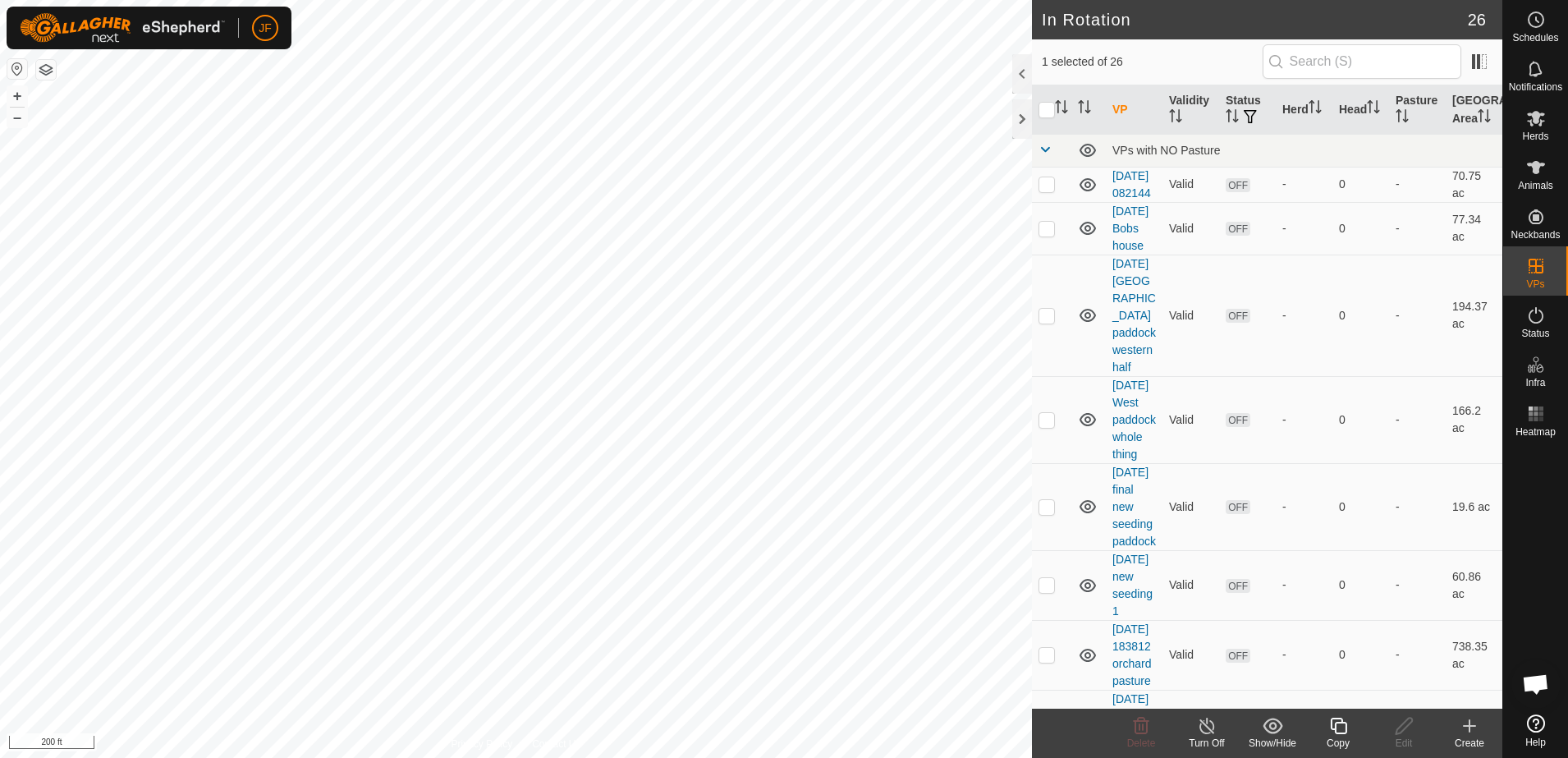
checkbox input "false"
checkbox input "true"
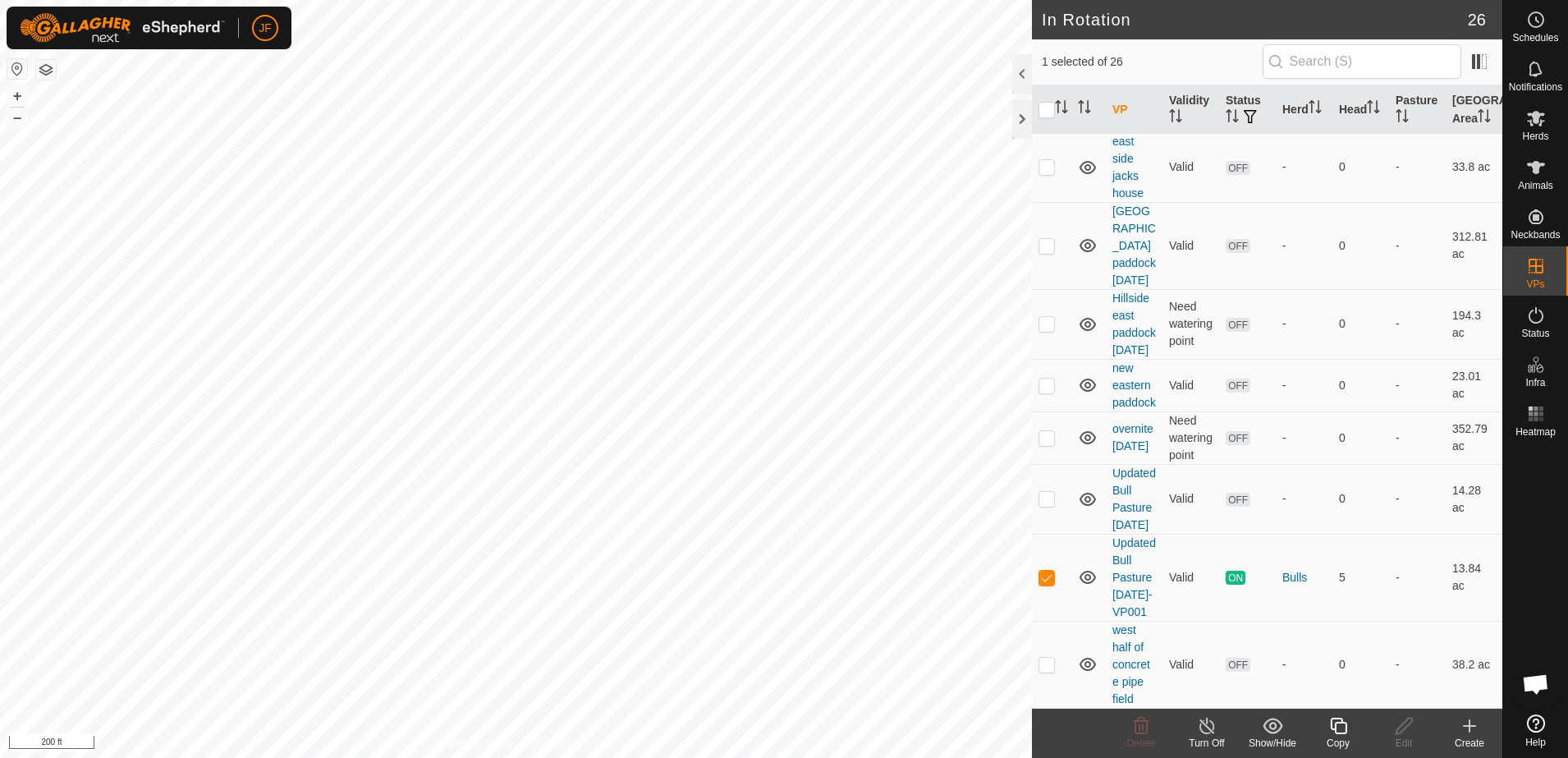
scroll to position [1930, 0]
checkbox input "true"
checkbox input "false"
click at [1141, 727] on icon at bounding box center [1142, 727] width 20 height 20
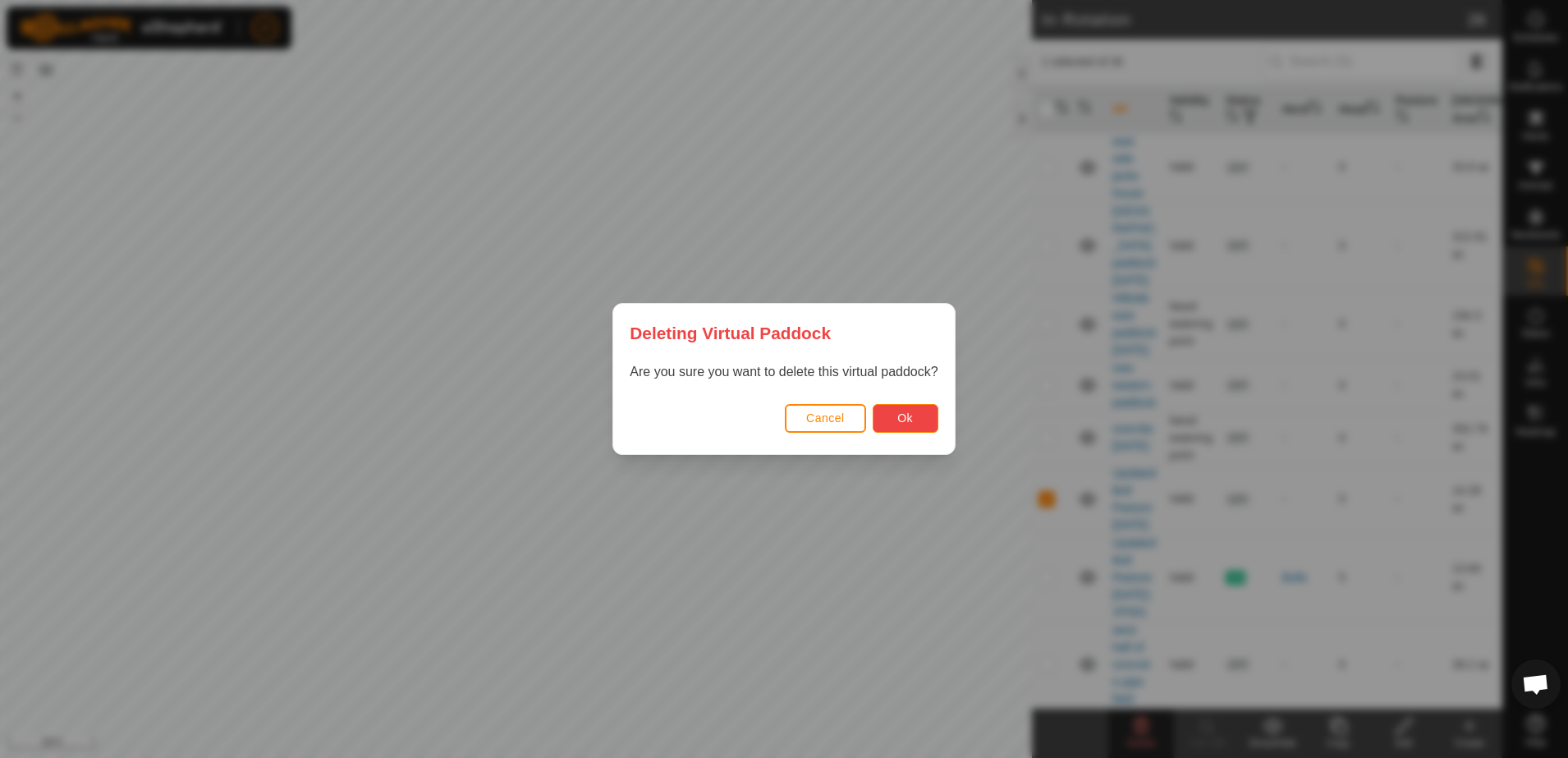
click at [925, 411] on button "Ok" at bounding box center [905, 418] width 66 height 29
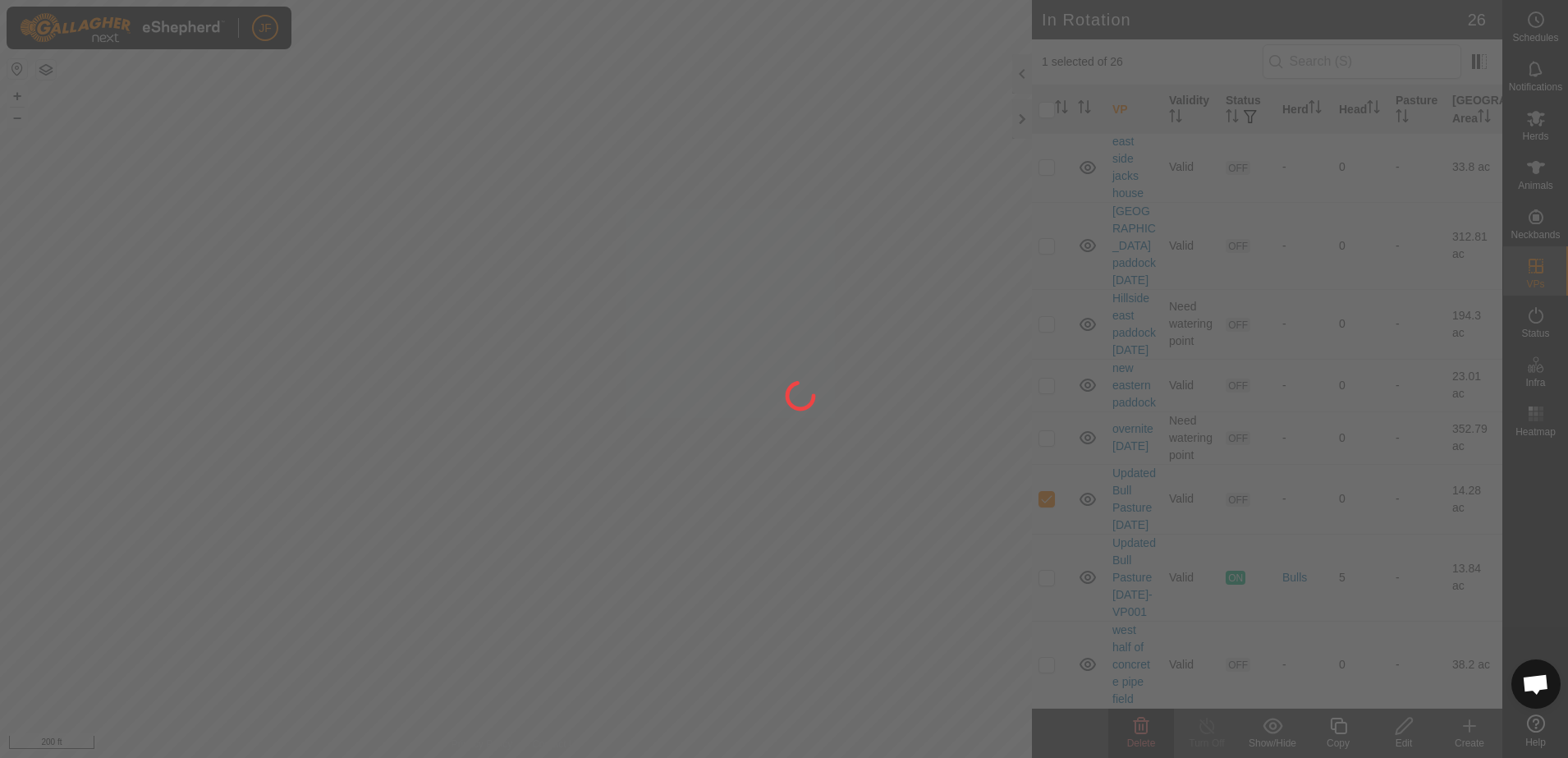
checkbox input "false"
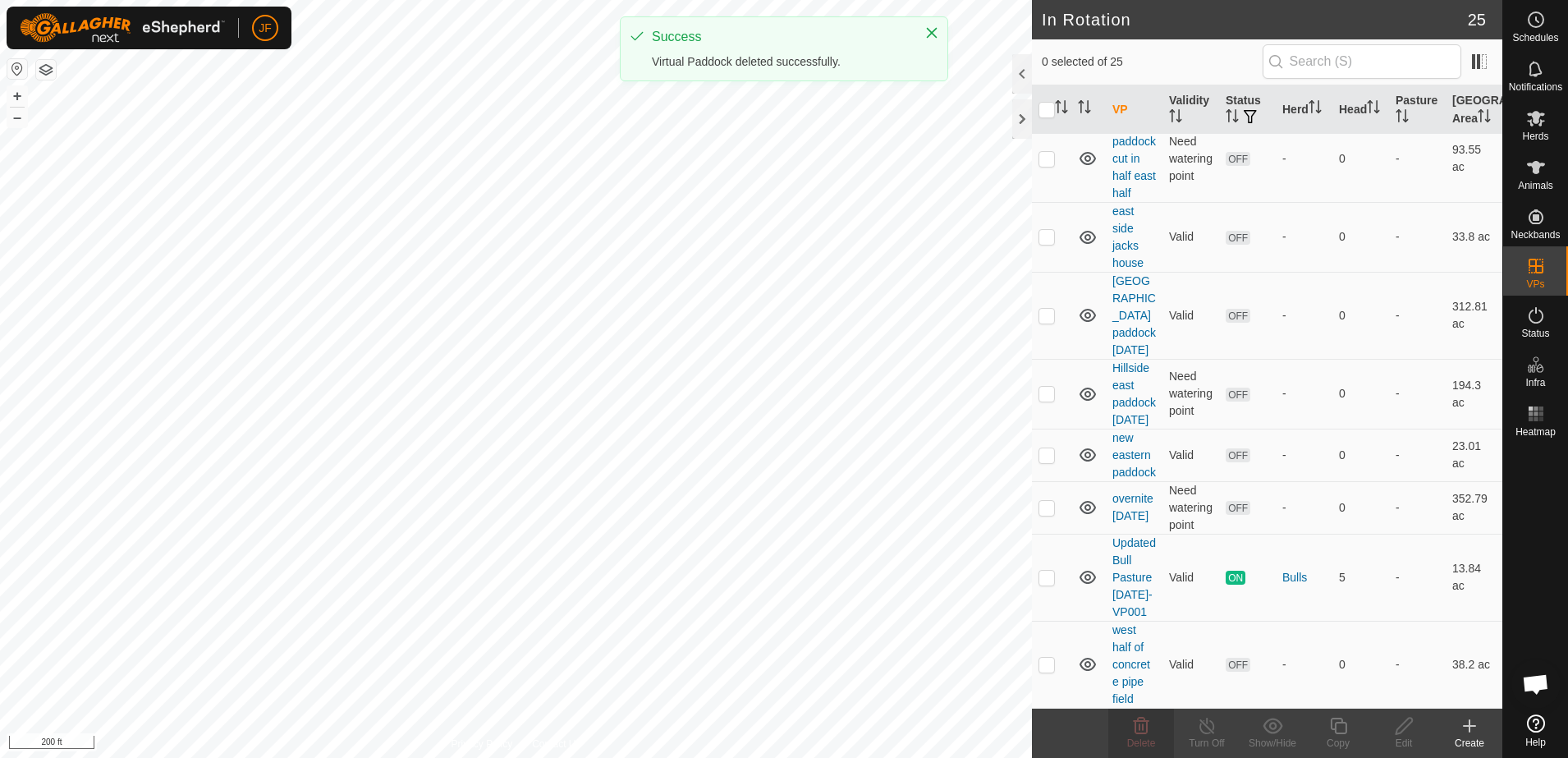
scroll to position [0, 0]
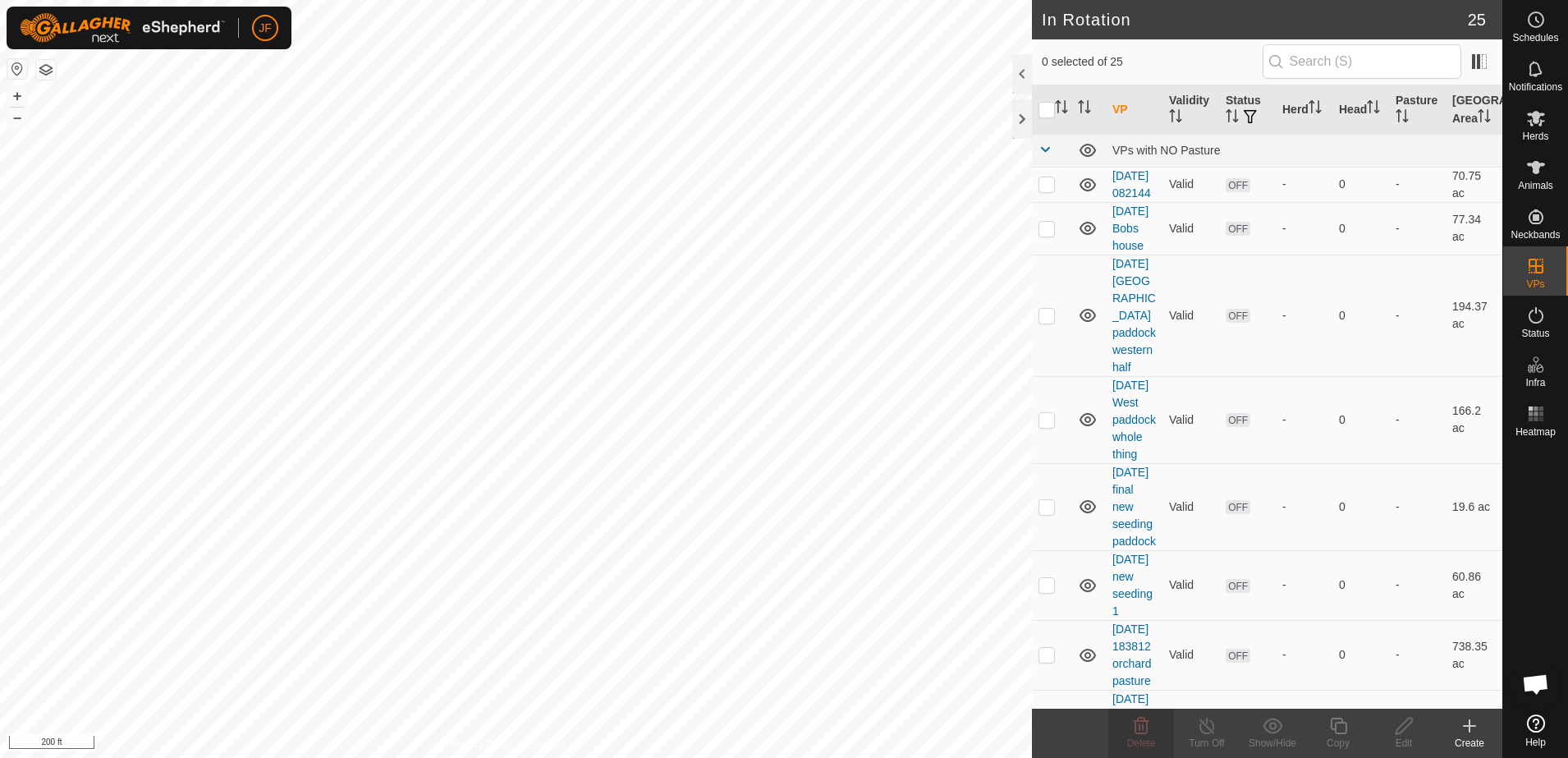
checkbox input "true"
checkbox input "false"
checkbox input "true"
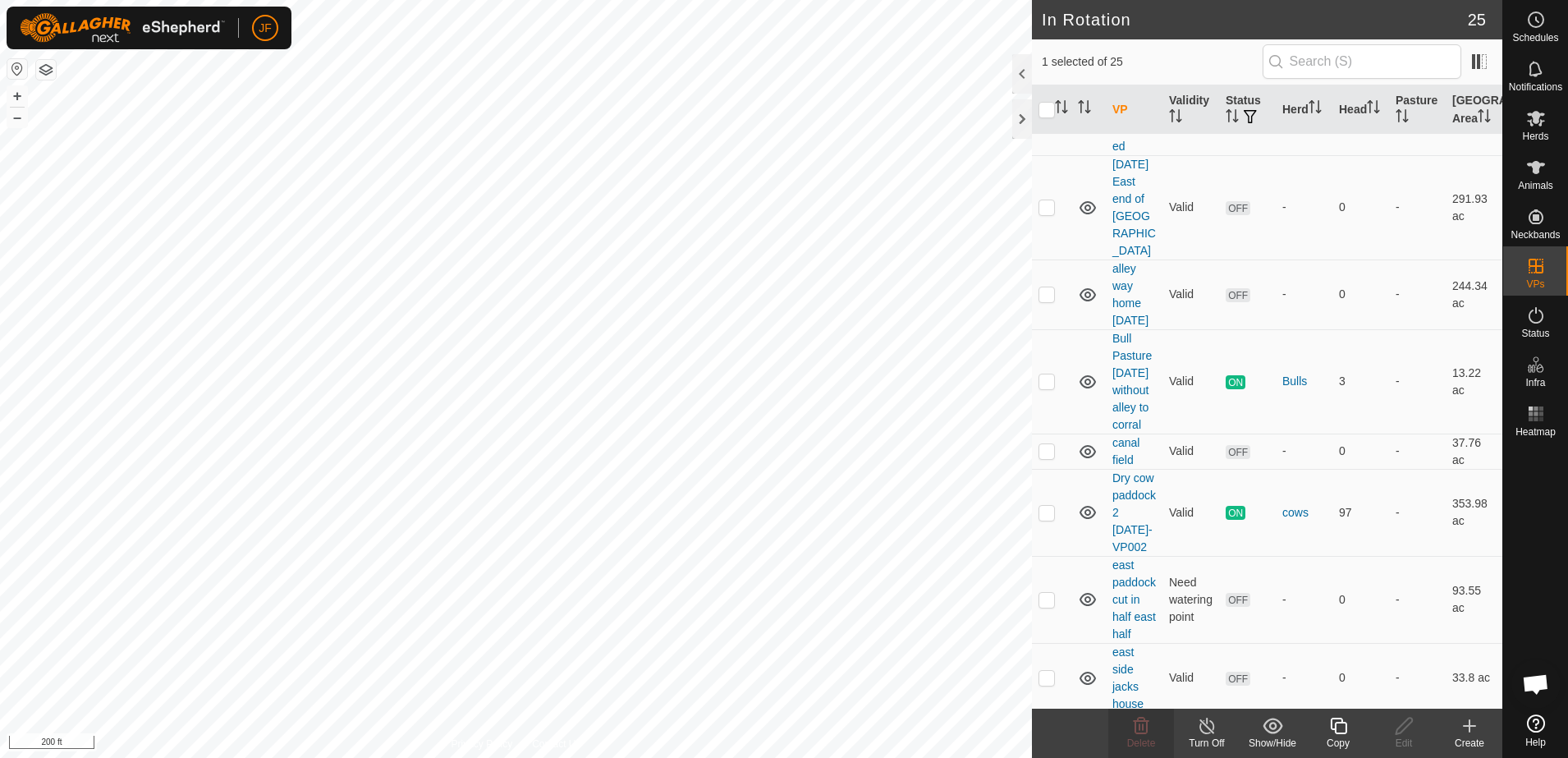
scroll to position [1819, 0]
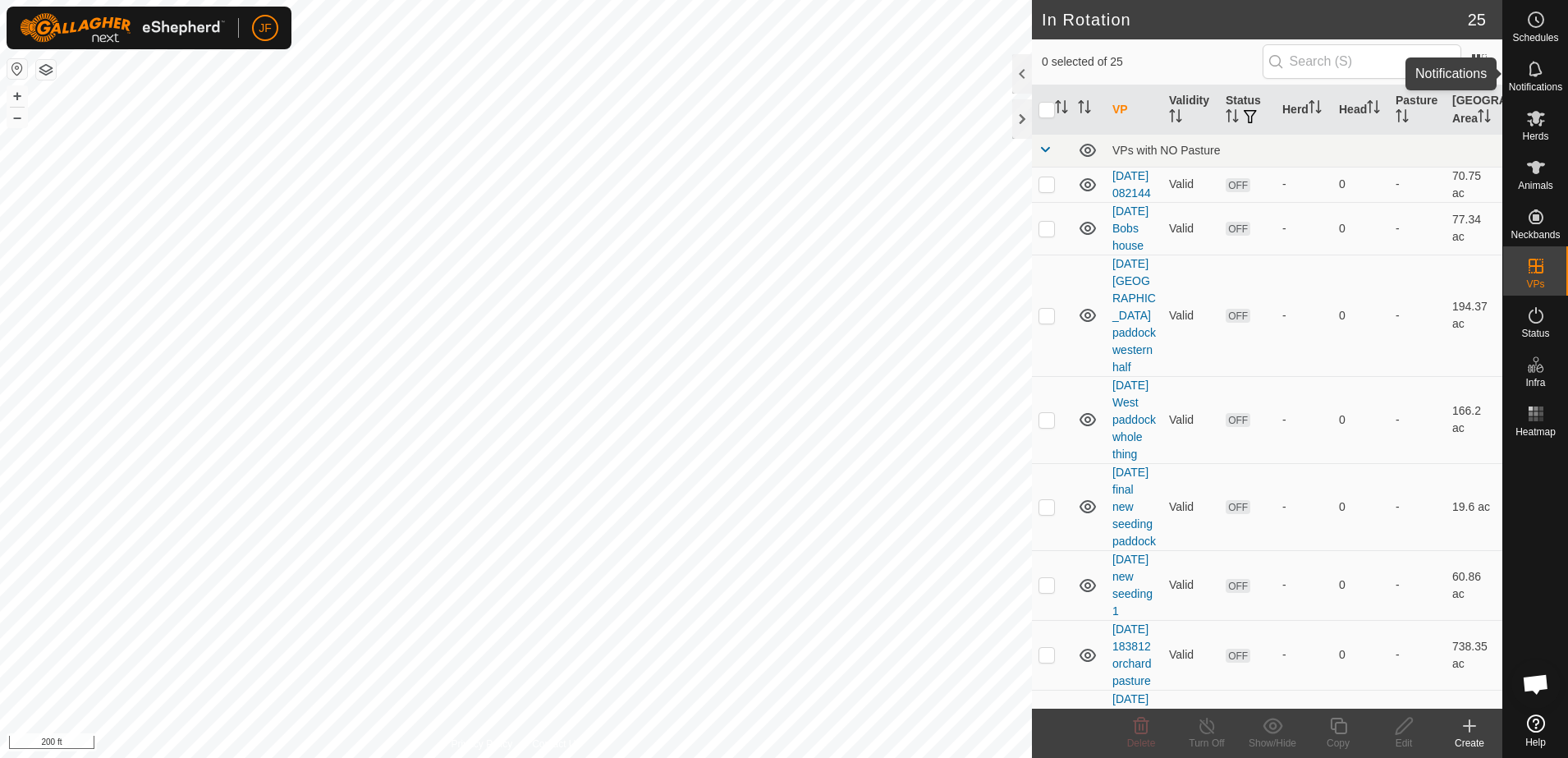
click at [1537, 75] on icon at bounding box center [1537, 69] width 20 height 20
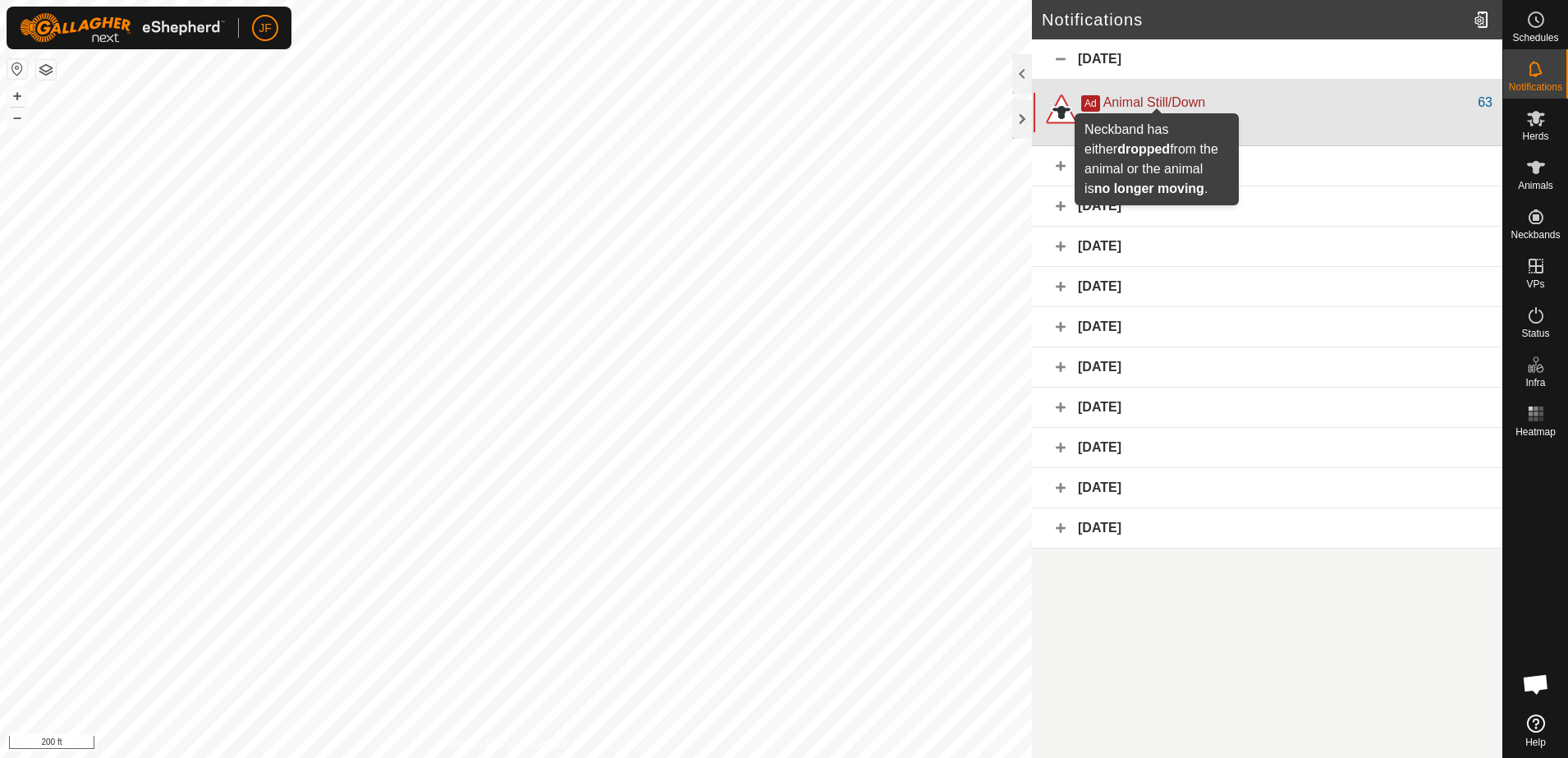
click at [1126, 103] on span "Animal Still/Down" at bounding box center [1154, 102] width 102 height 14
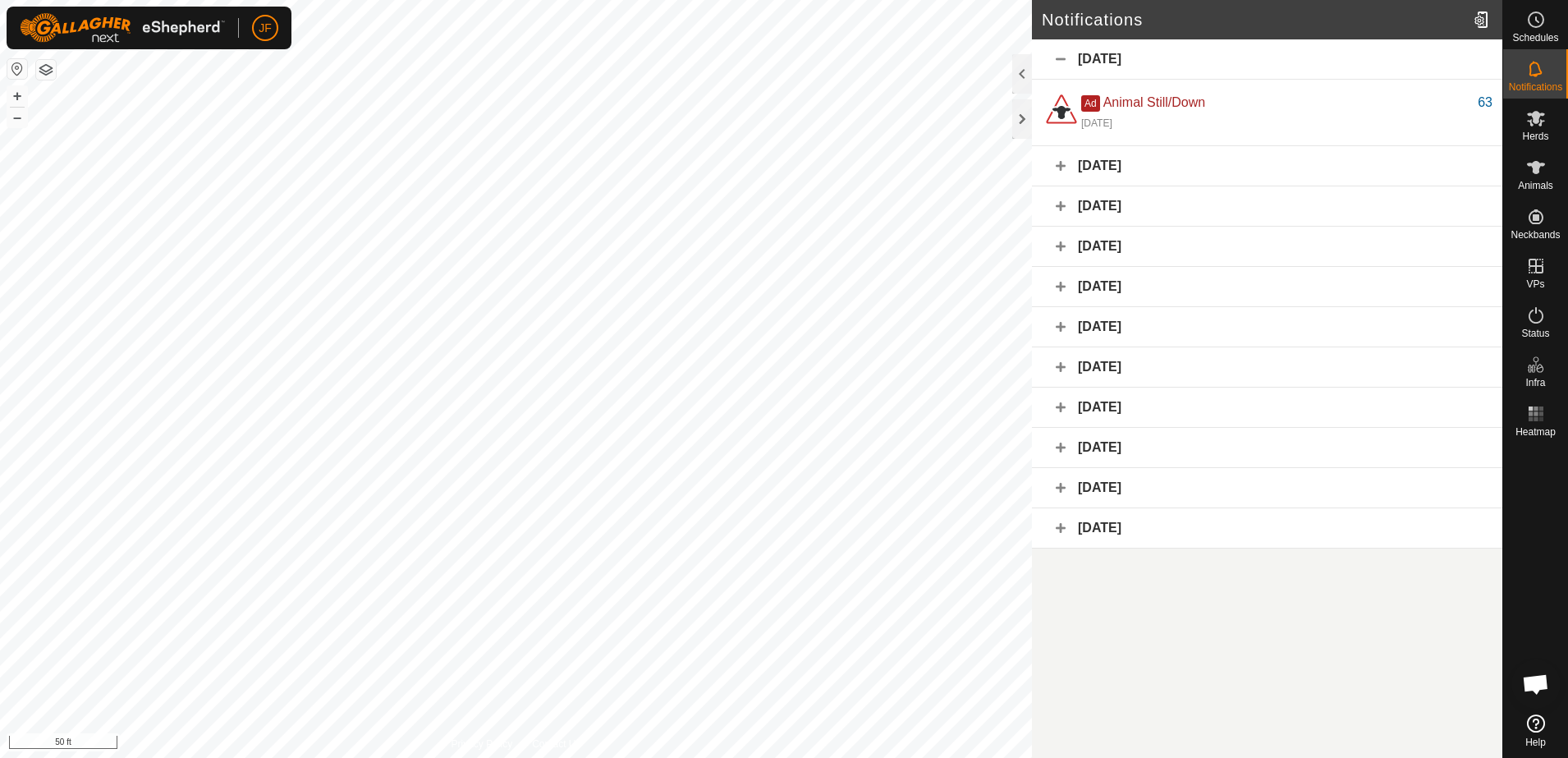
click at [1063, 55] on div "September 17, 2025" at bounding box center [1266, 60] width 470 height 41
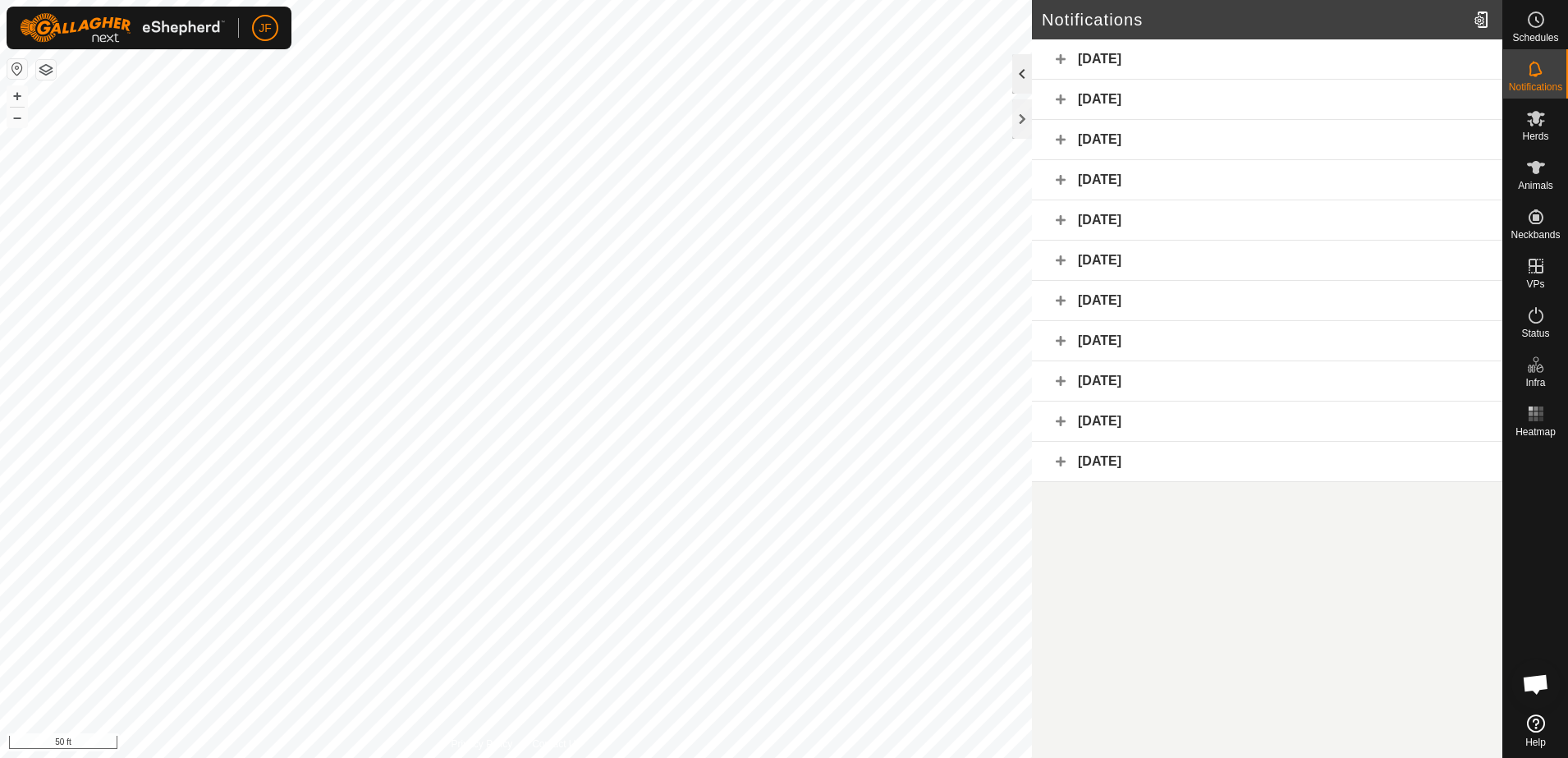
click at [1015, 65] on div at bounding box center [1022, 74] width 20 height 40
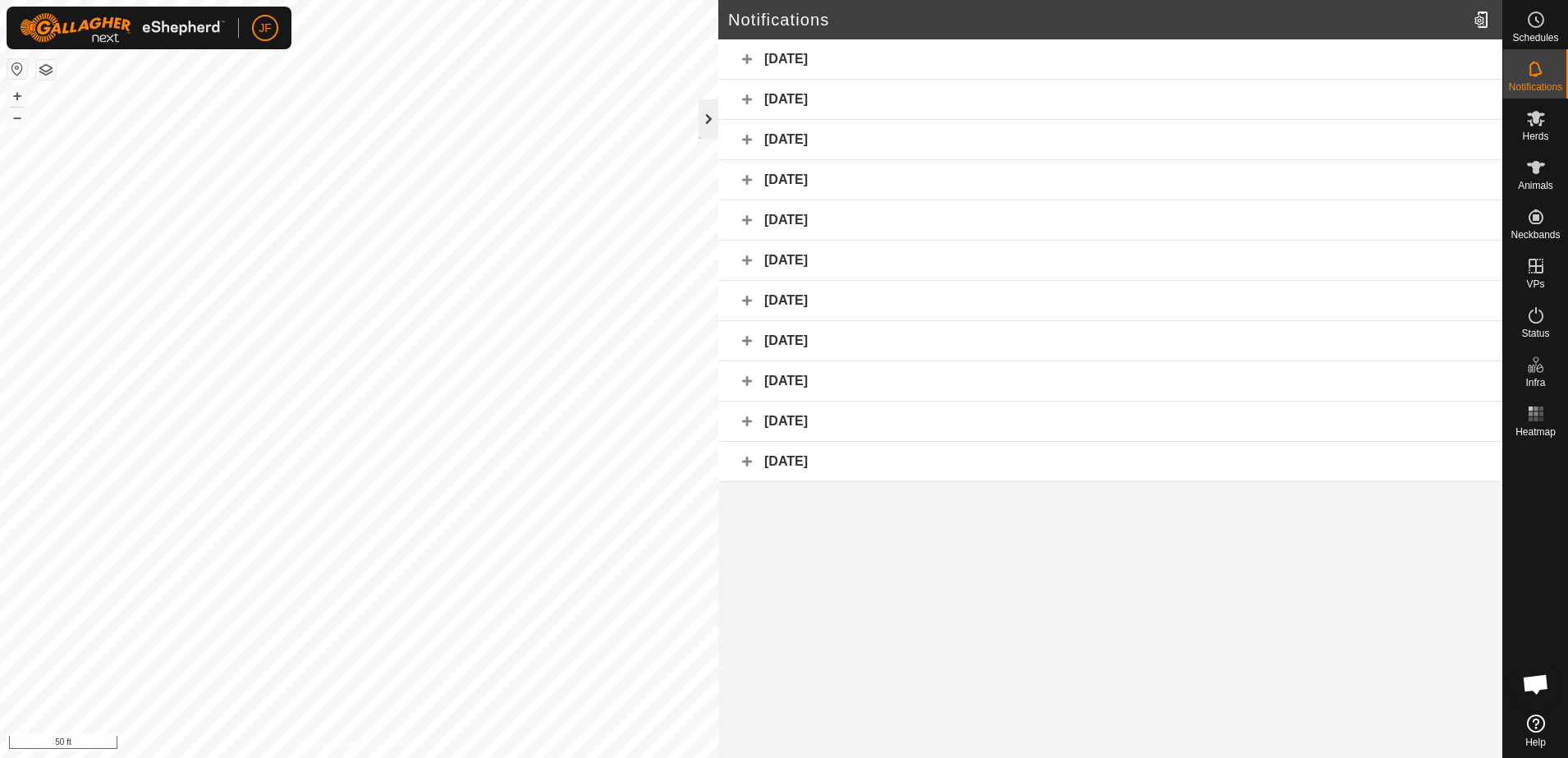
click at [701, 111] on div at bounding box center [709, 119] width 20 height 40
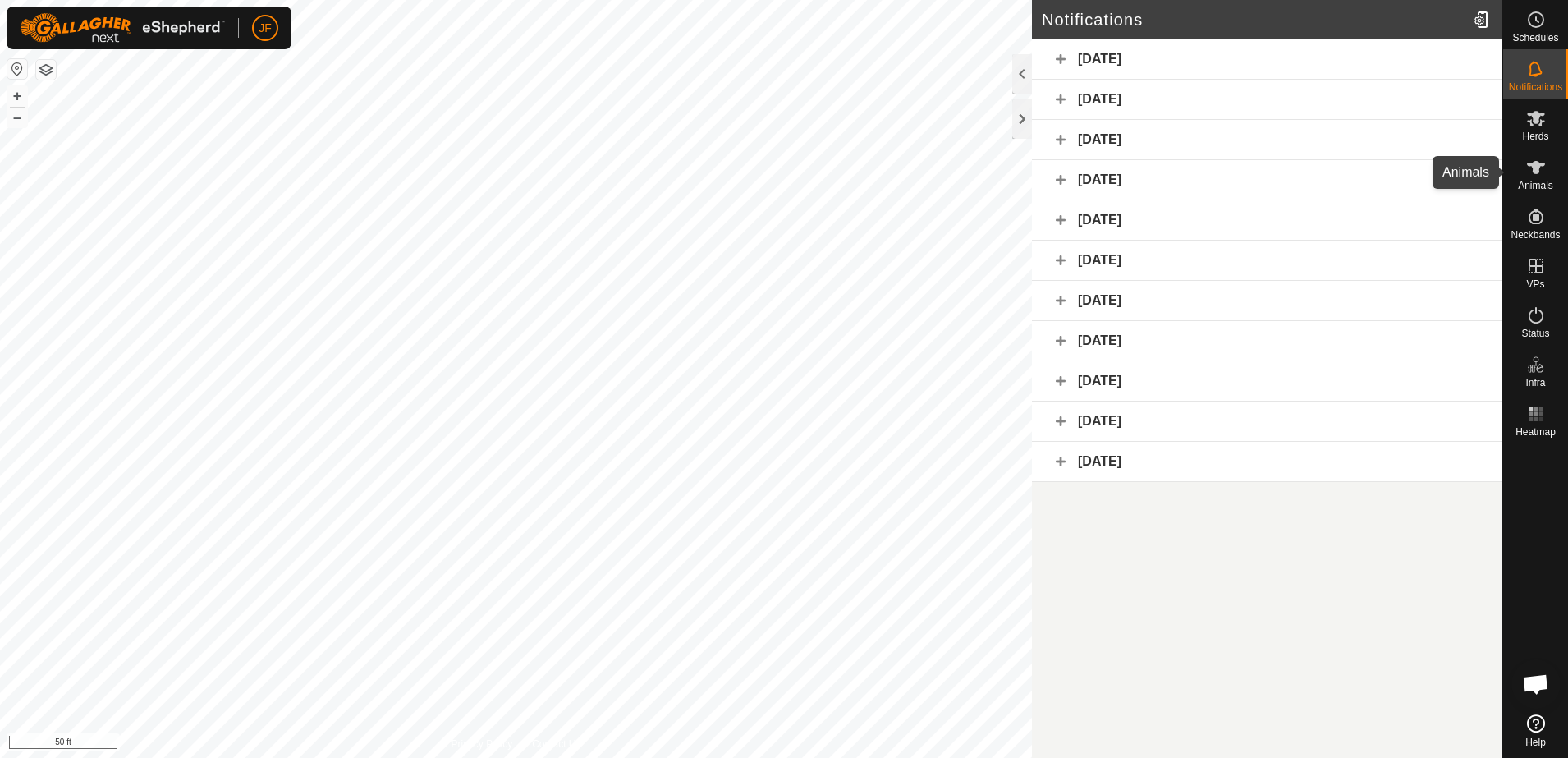
click at [1540, 172] on icon at bounding box center [1537, 168] width 20 height 20
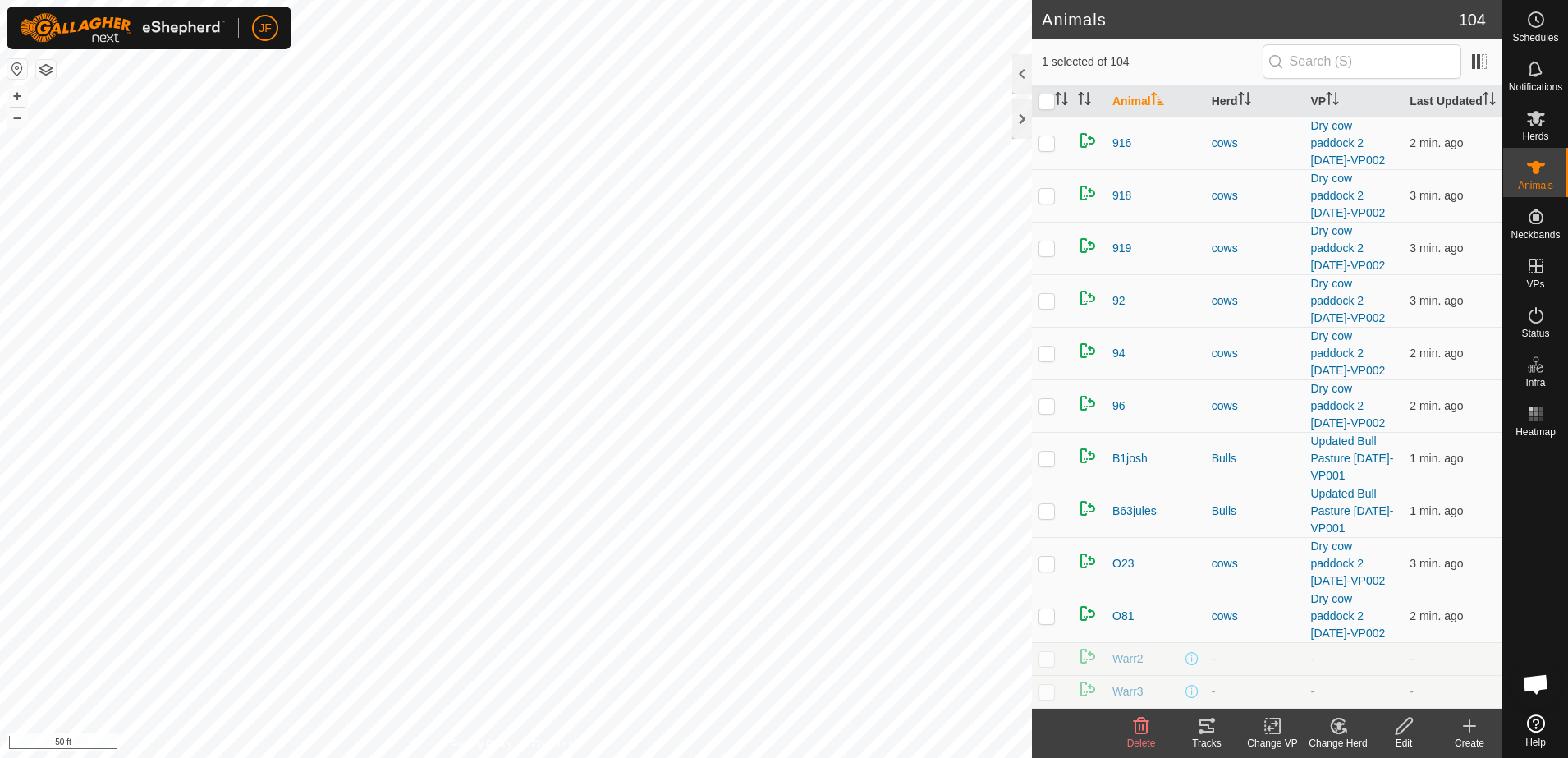
scroll to position [5013, 0]
click at [1535, 122] on icon at bounding box center [1537, 118] width 18 height 16
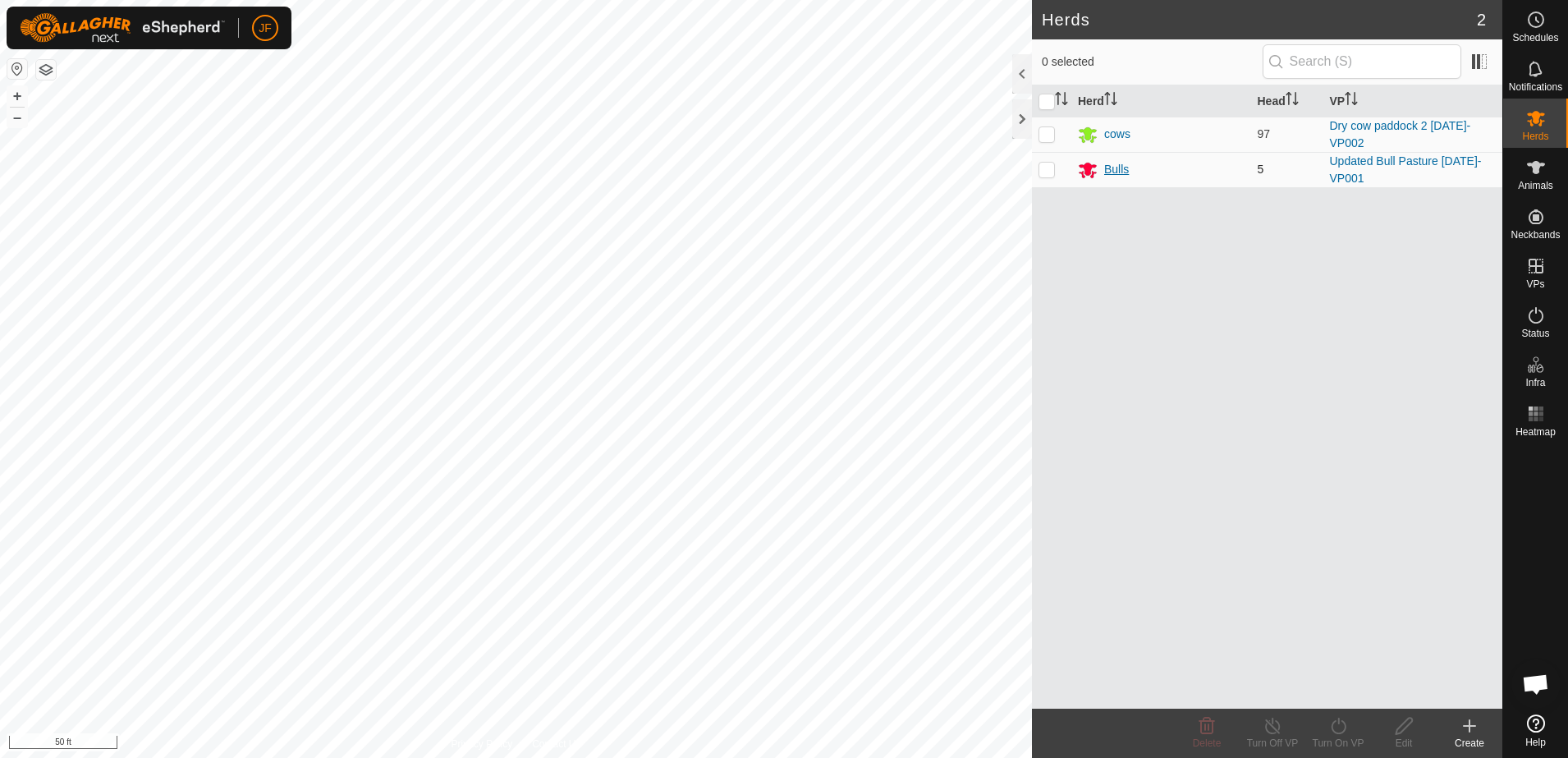
click at [1115, 169] on div "Bulls" at bounding box center [1117, 169] width 25 height 17
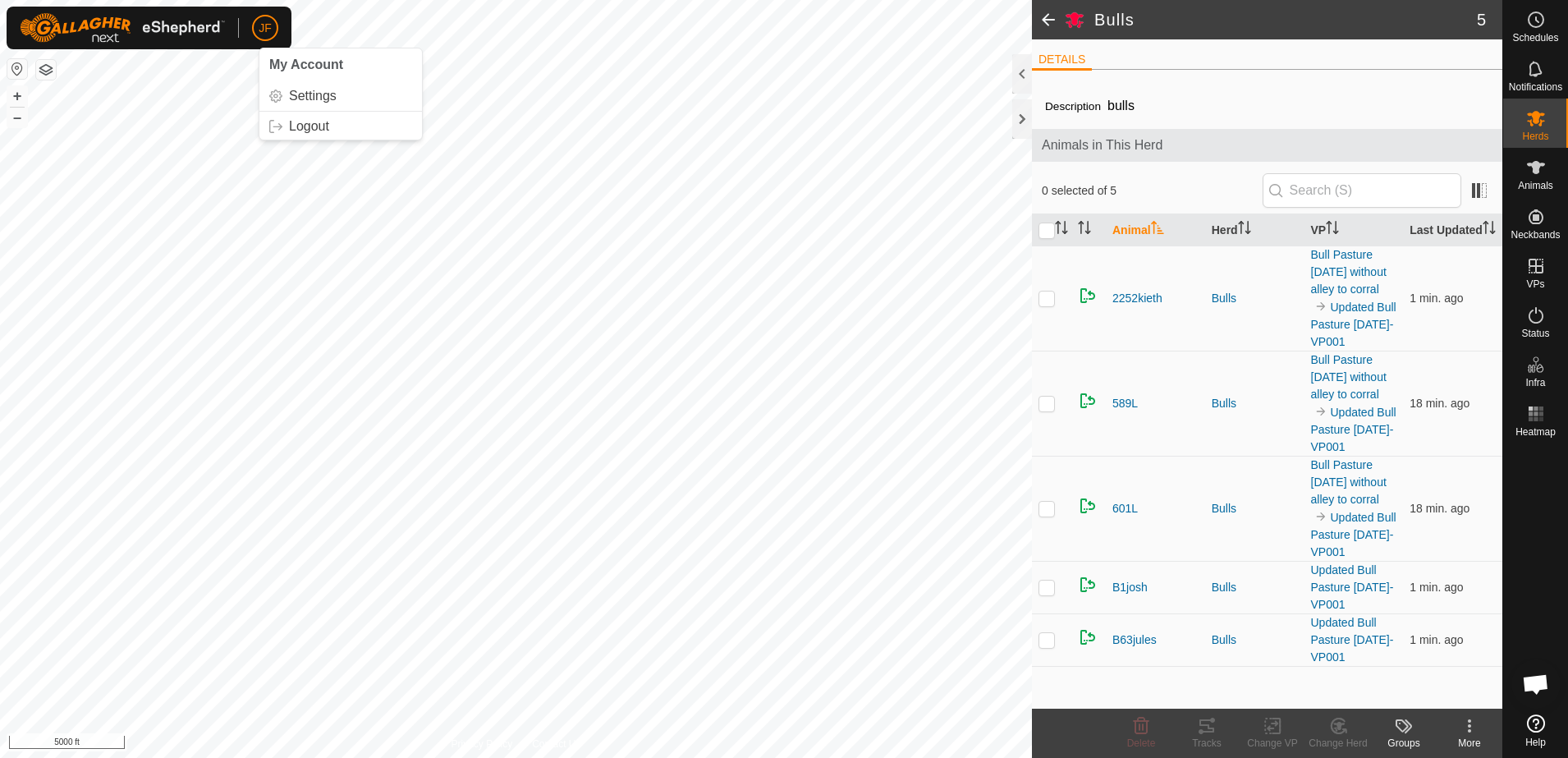
click at [12, 66] on button "button" at bounding box center [17, 69] width 20 height 20
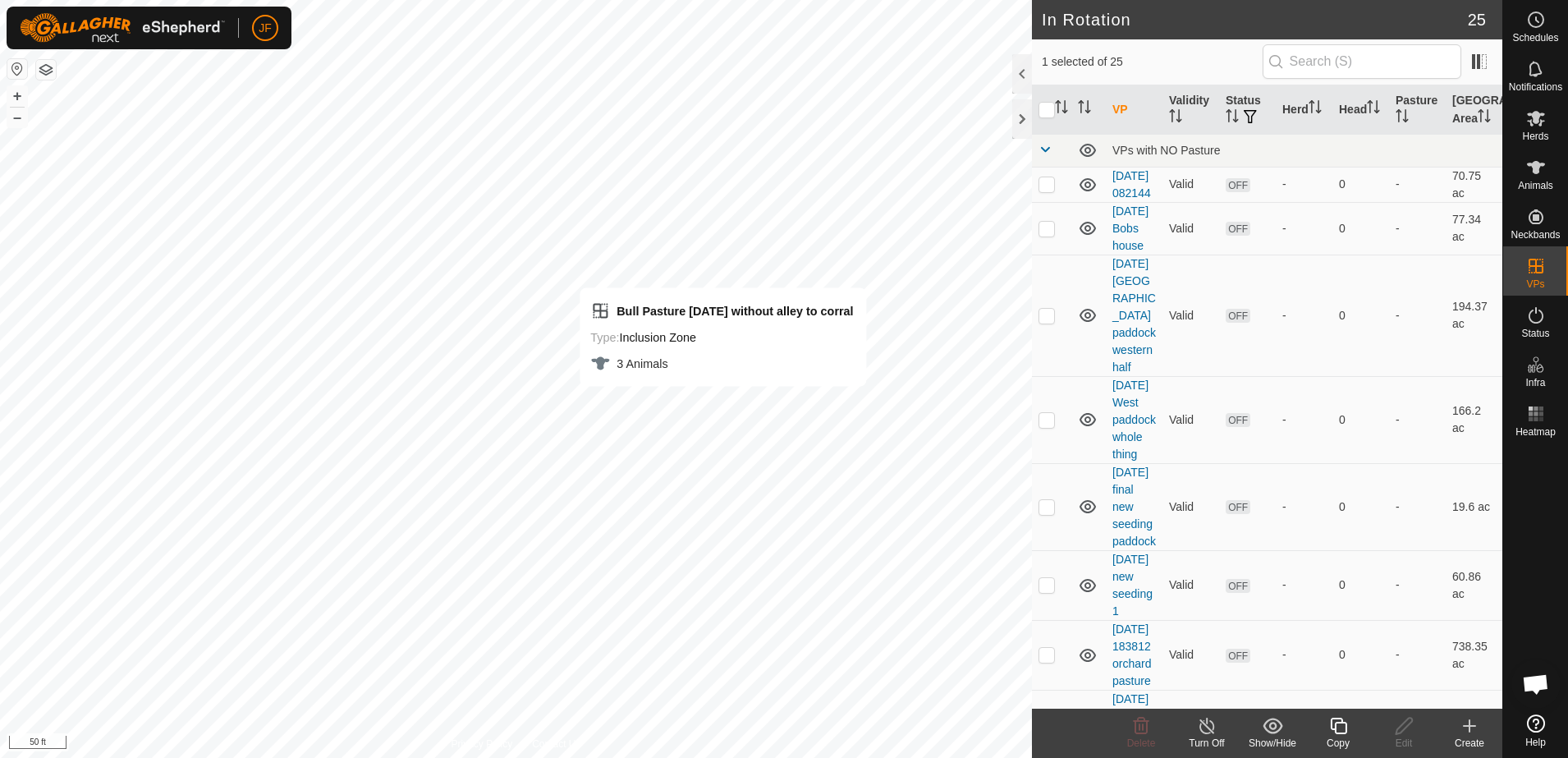
checkbox input "false"
checkbox input "true"
checkbox input "false"
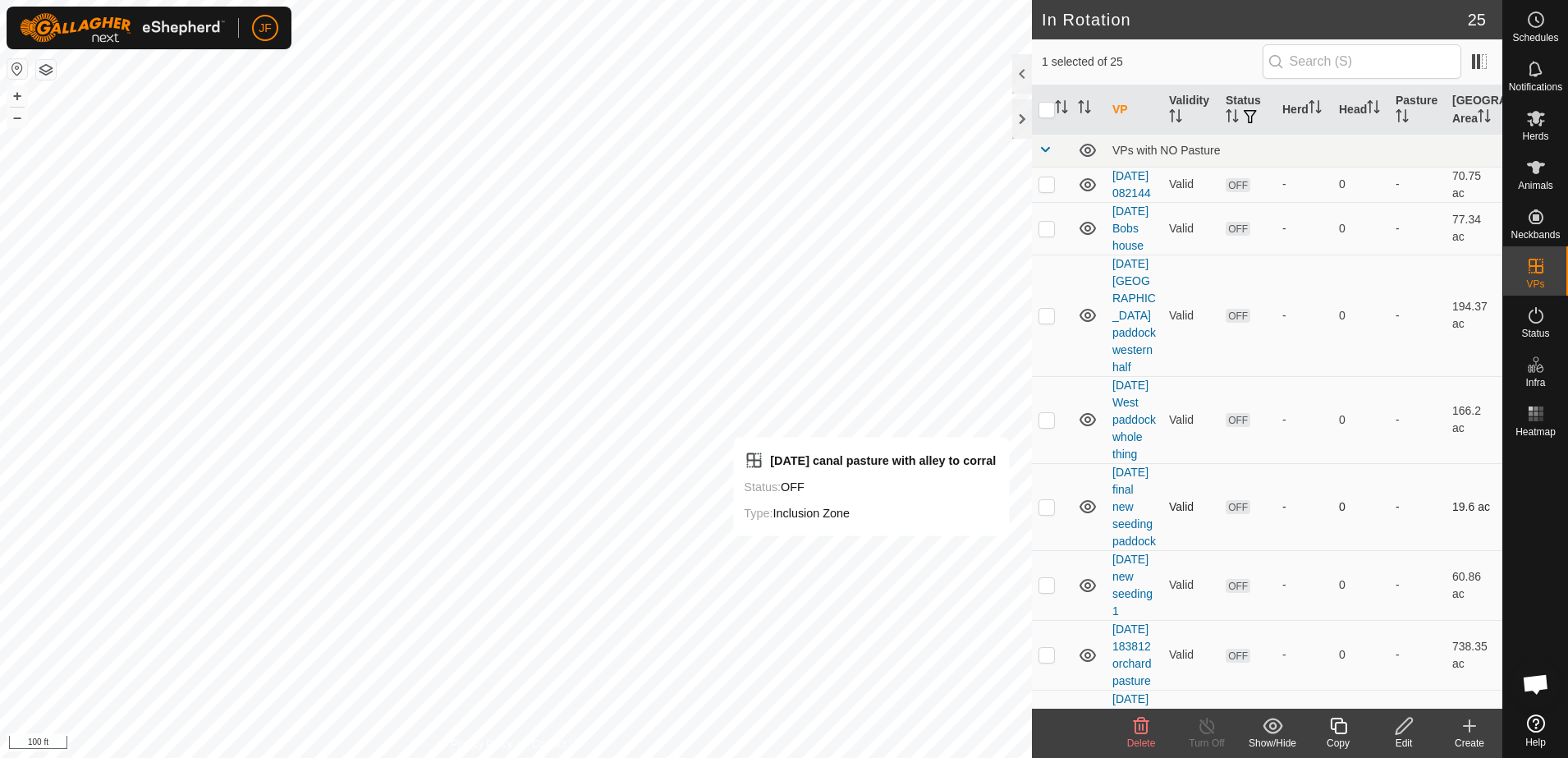
checkbox input "true"
checkbox input "false"
click at [1143, 726] on icon at bounding box center [1142, 727] width 16 height 17
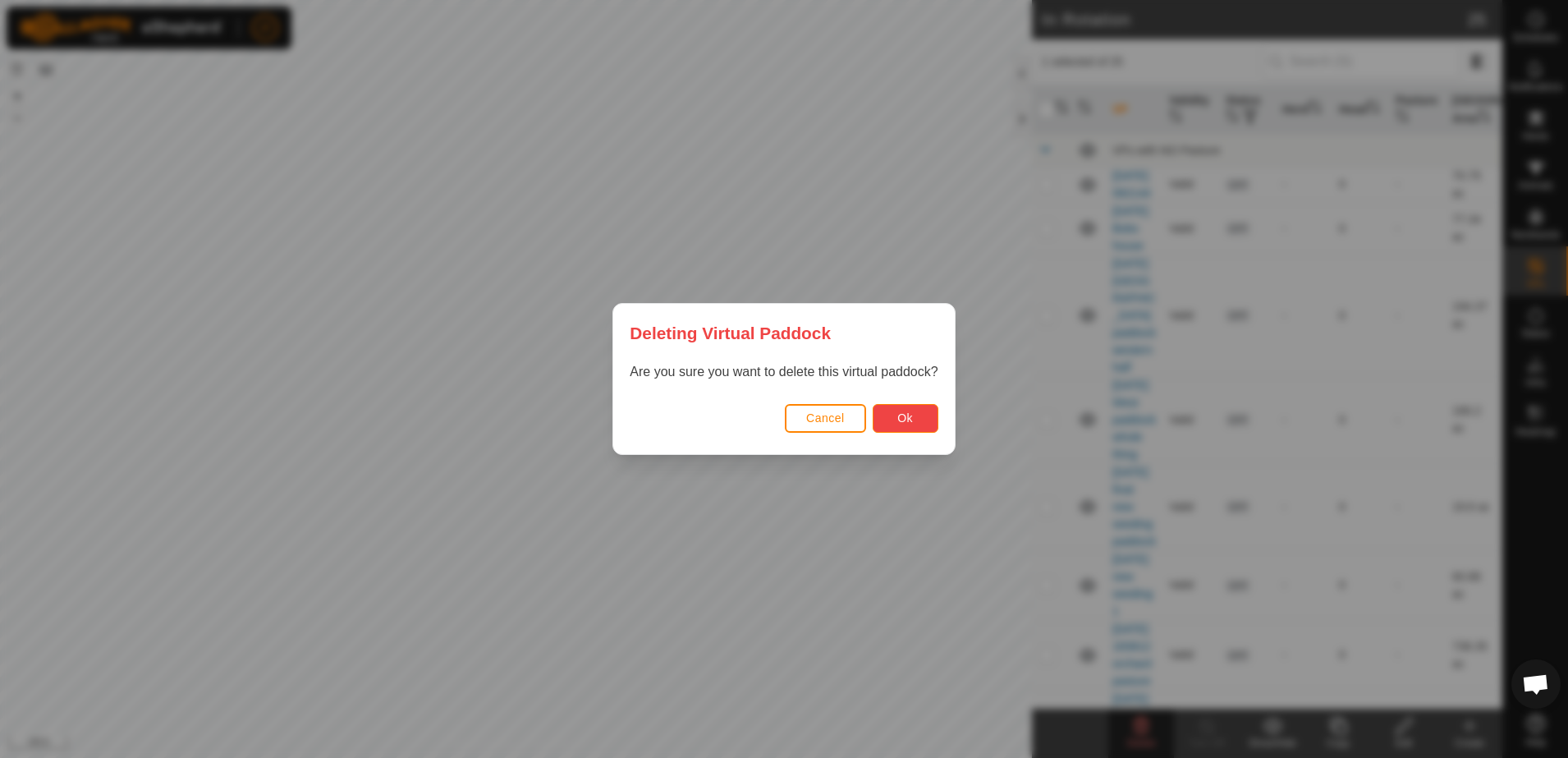
click at [913, 415] on button "Ok" at bounding box center [905, 418] width 66 height 29
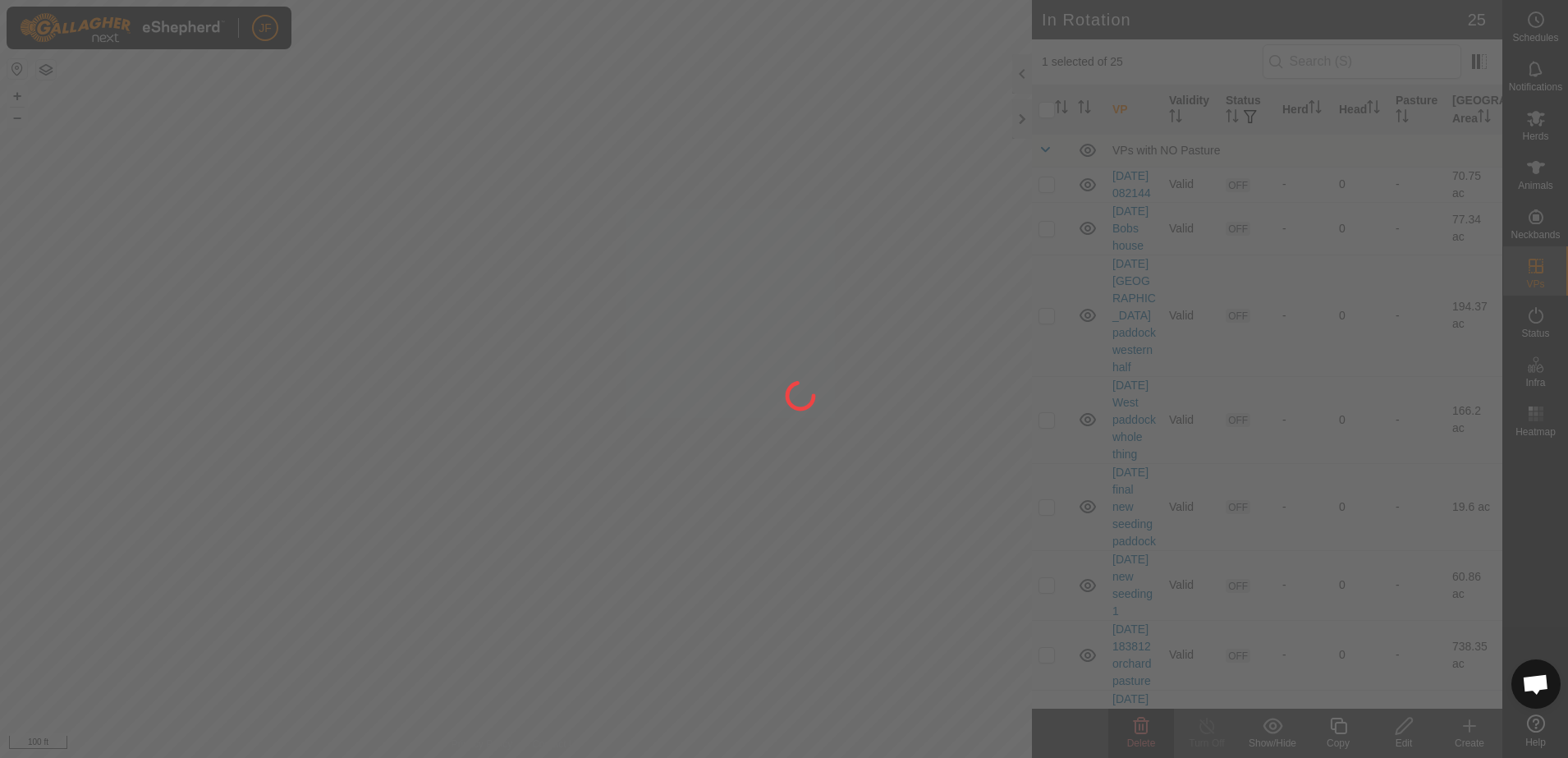
checkbox input "false"
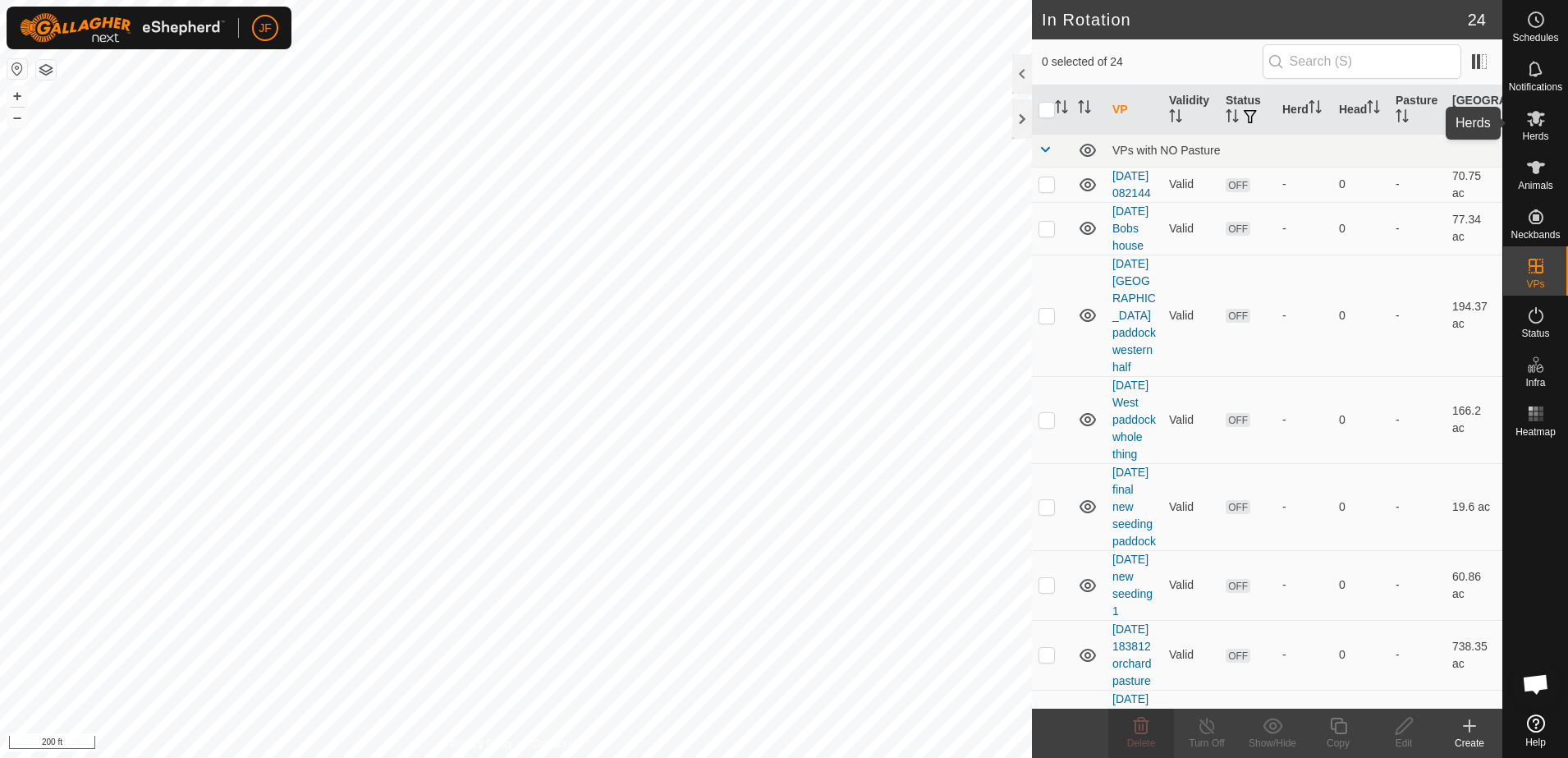
click at [1539, 127] on icon at bounding box center [1537, 118] width 20 height 20
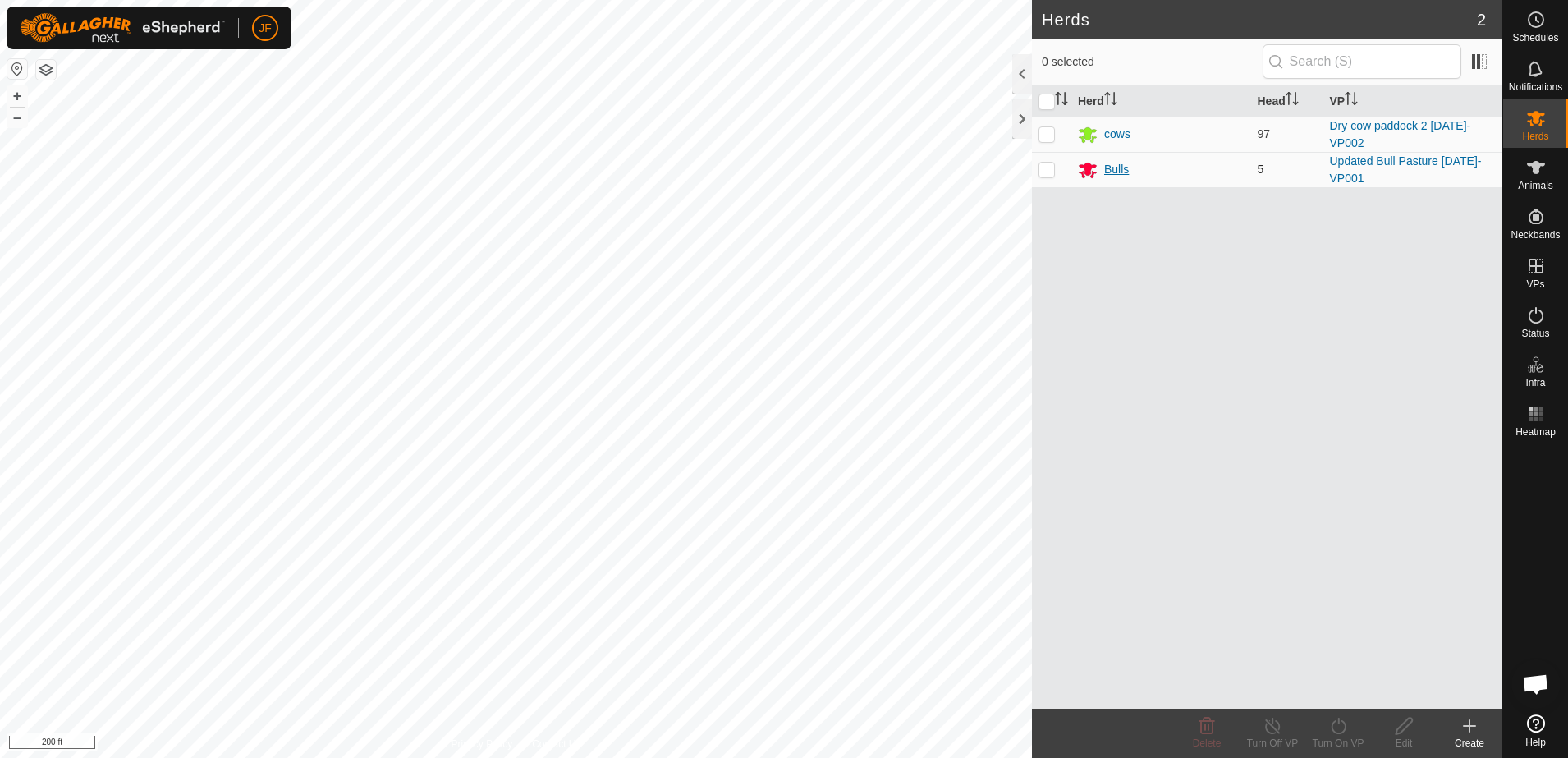
click at [1111, 171] on div "Bulls" at bounding box center [1117, 169] width 25 height 17
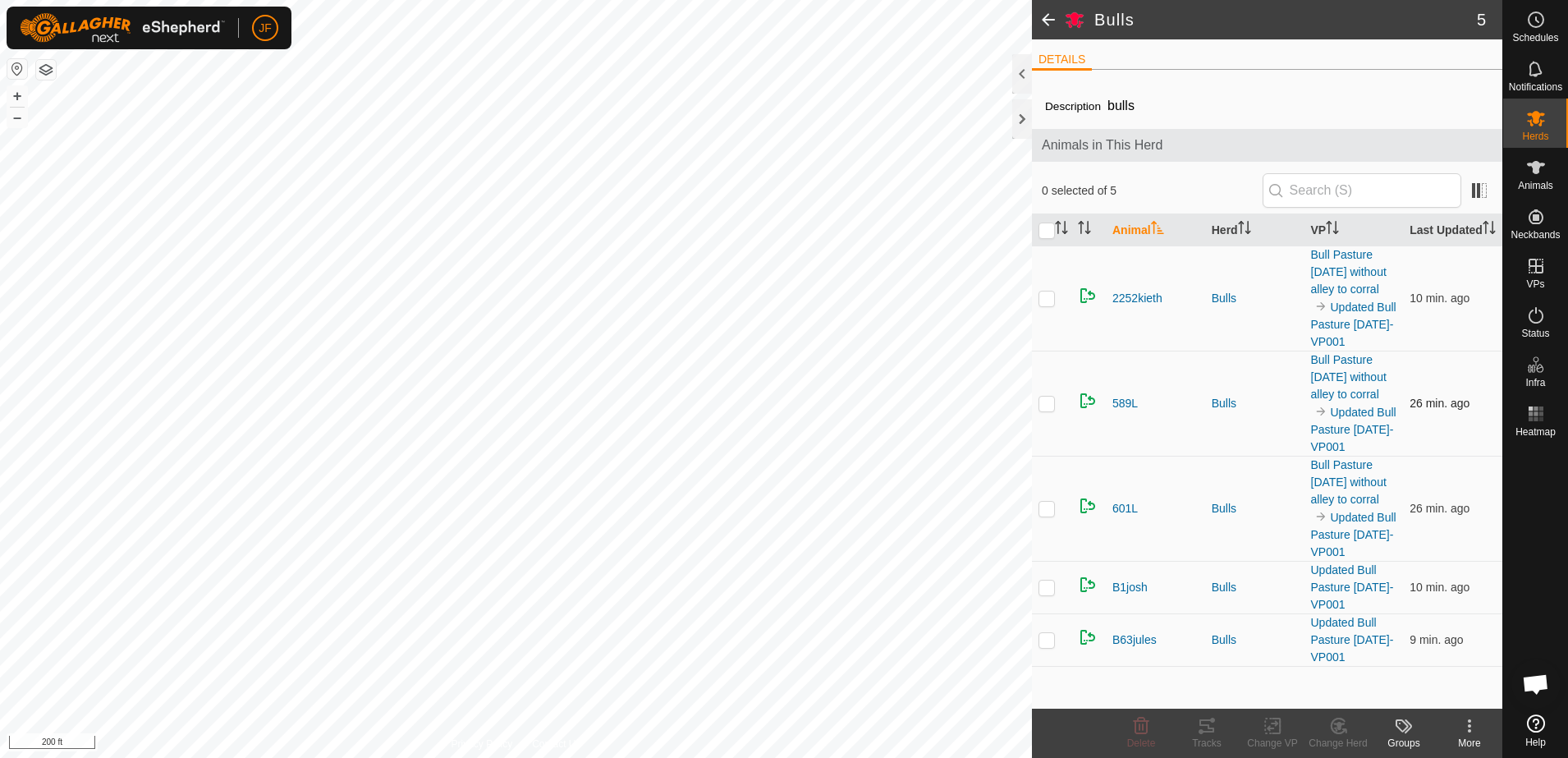
click at [1139, 383] on td "589L" at bounding box center [1156, 403] width 99 height 105
